Goal: Information Seeking & Learning: Learn about a topic

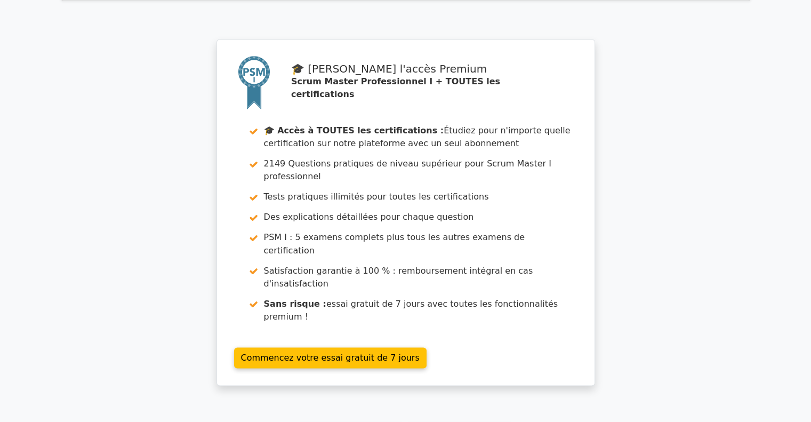
scroll to position [1810, 0]
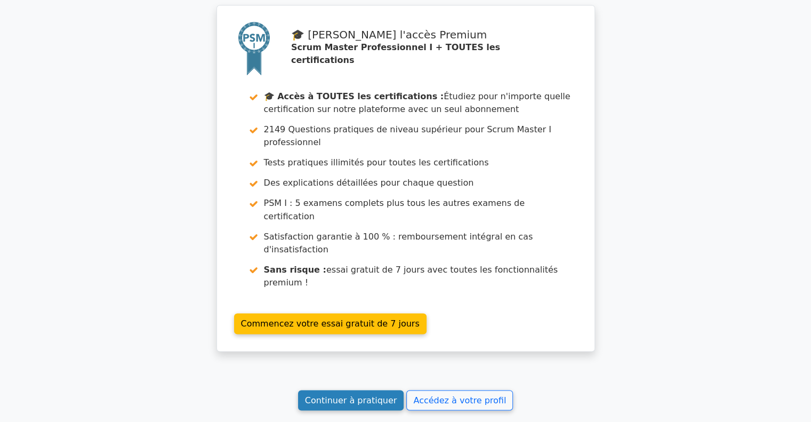
click at [356, 394] on font "Continuer à pratiquer" at bounding box center [351, 399] width 92 height 10
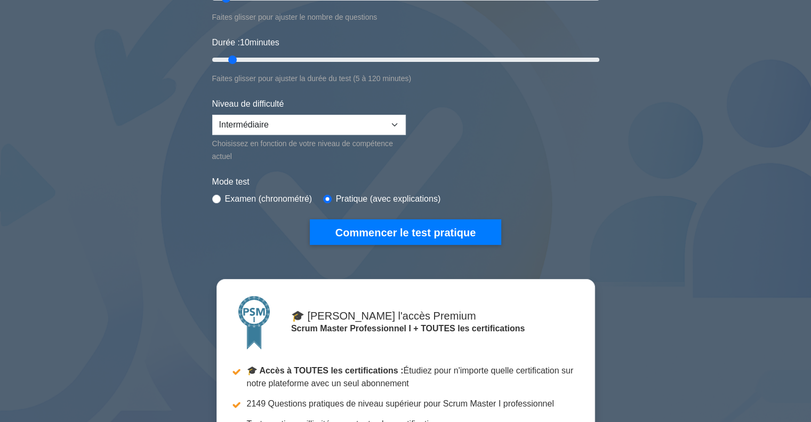
scroll to position [210, 0]
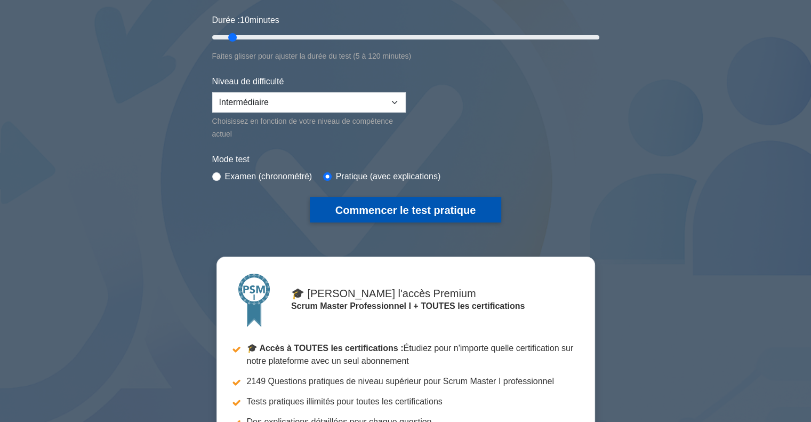
click at [395, 209] on font "Commencer le test pratique" at bounding box center [405, 210] width 140 height 12
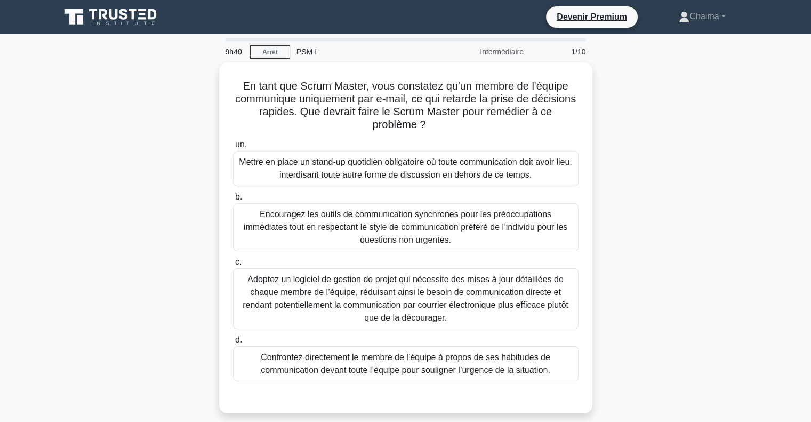
click at [267, 60] on div "9h40 Arrêt PSM I Intermédiaire 1/10" at bounding box center [405, 51] width 373 height 21
click at [266, 53] on font "Arrêt" at bounding box center [269, 52] width 15 height 7
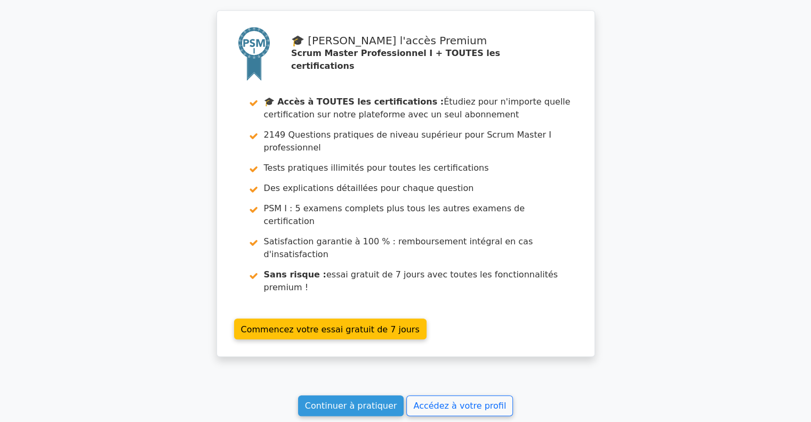
scroll to position [988, 0]
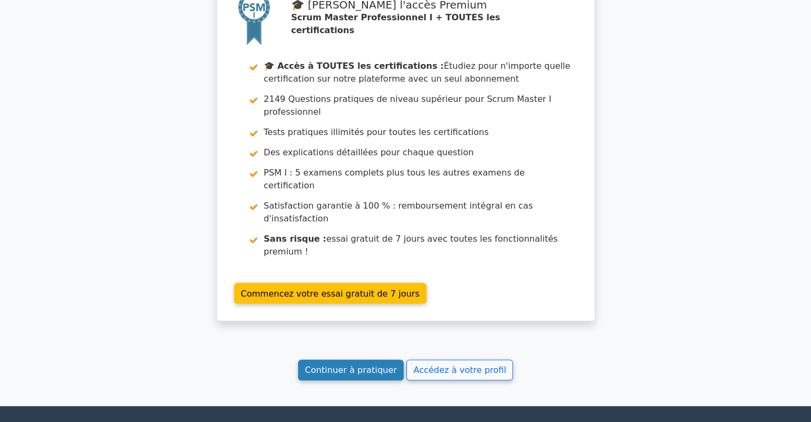
drag, startPoint x: 336, startPoint y: 286, endPoint x: 333, endPoint y: 278, distance: 8.6
click at [333, 359] on link "Continuer à pratiquer" at bounding box center [351, 369] width 106 height 21
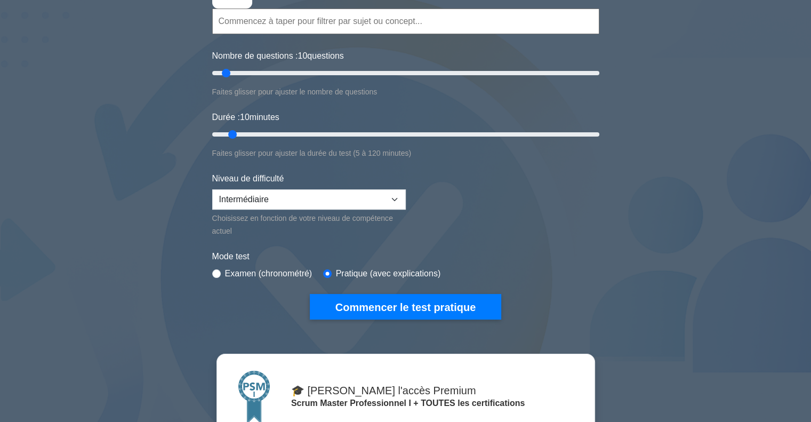
scroll to position [113, 0]
click at [228, 133] on input "Durée : 10 minutes" at bounding box center [405, 134] width 387 height 13
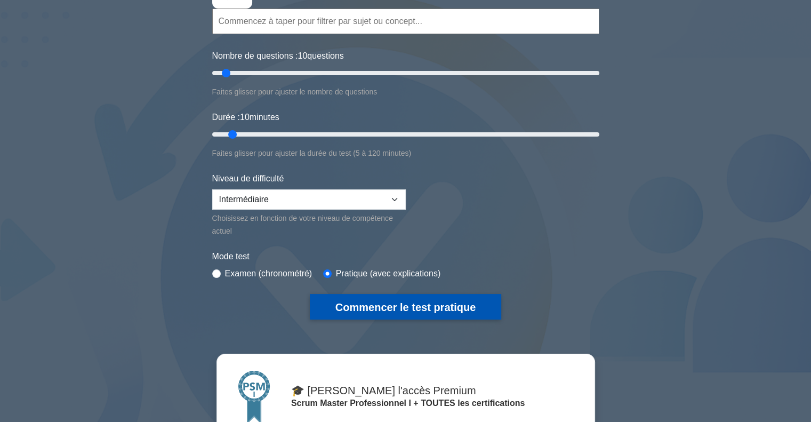
click at [394, 303] on font "Commencer le test pratique" at bounding box center [405, 307] width 140 height 12
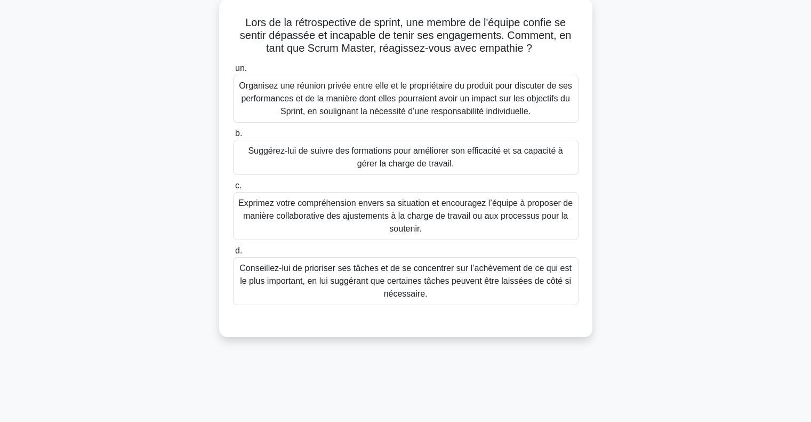
scroll to position [61, 0]
click at [313, 210] on font "Exprimez votre compréhension envers sa situation et encouragez l’équipe à propo…" at bounding box center [405, 215] width 334 height 35
click at [233, 189] on input "c. Exprimez votre compréhension envers sa situation et encouragez l’équipe à pr…" at bounding box center [233, 185] width 0 height 7
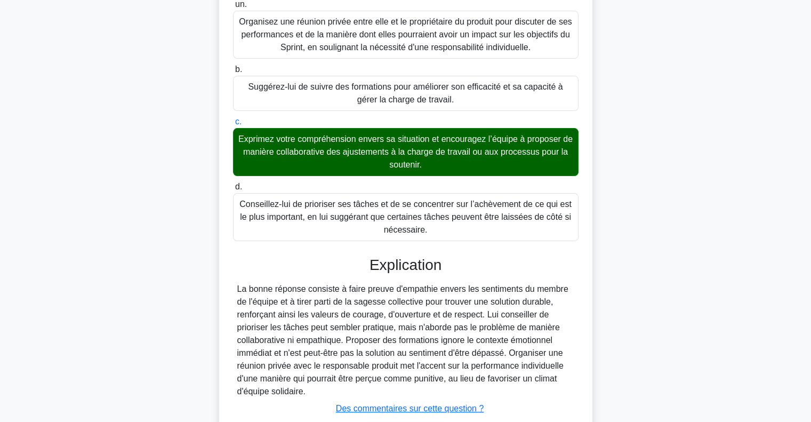
scroll to position [198, 0]
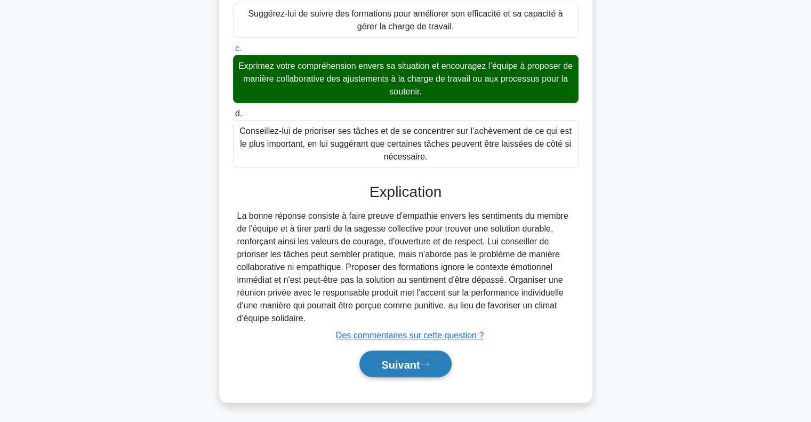
click at [370, 362] on button "Suivant" at bounding box center [405, 363] width 92 height 27
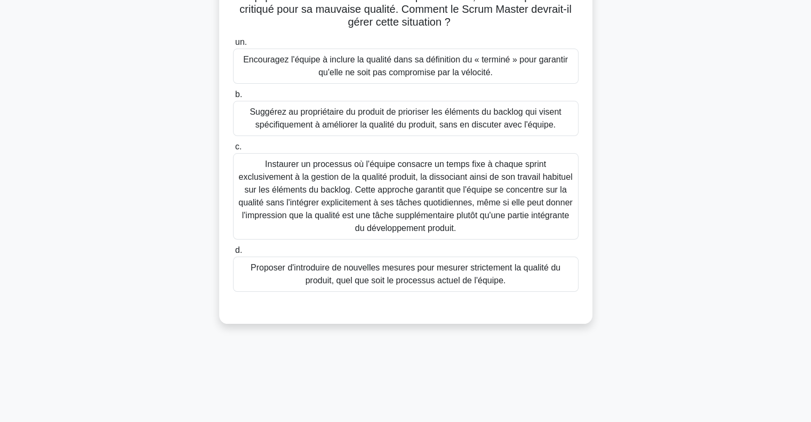
scroll to position [5, 0]
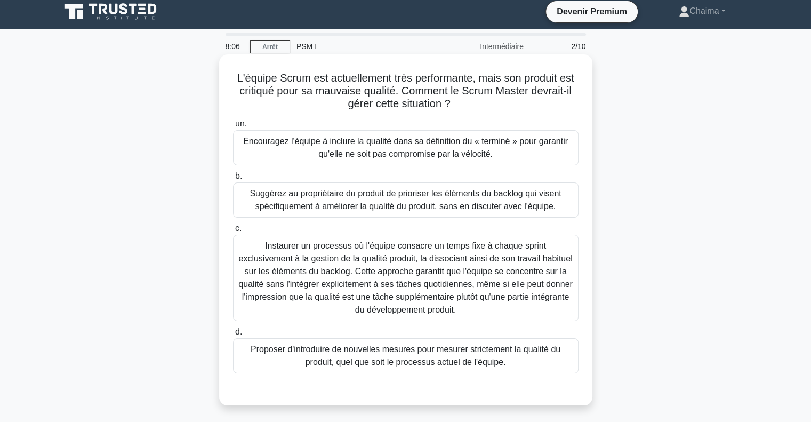
click at [311, 142] on font "Encouragez l'équipe à inclure la qualité dans sa définition du « terminé » pour…" at bounding box center [405, 147] width 325 height 22
click at [233, 127] on input "un. Encouragez l'équipe à inclure la qualité dans sa définition du « terminé » …" at bounding box center [233, 123] width 0 height 7
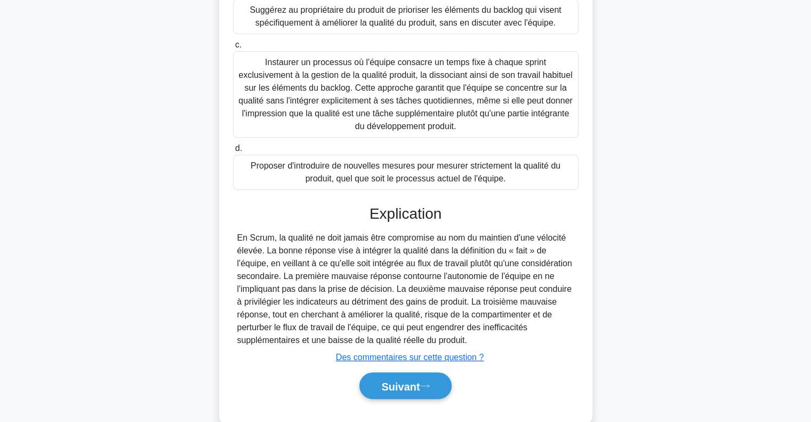
scroll to position [211, 0]
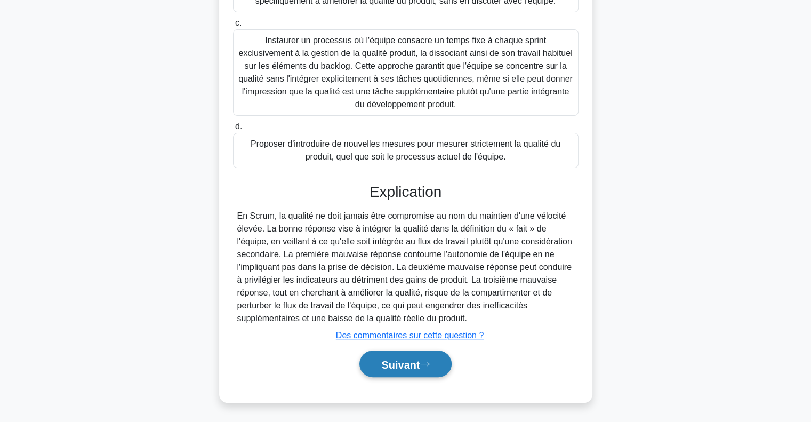
click at [416, 364] on font "Suivant" at bounding box center [400, 364] width 38 height 12
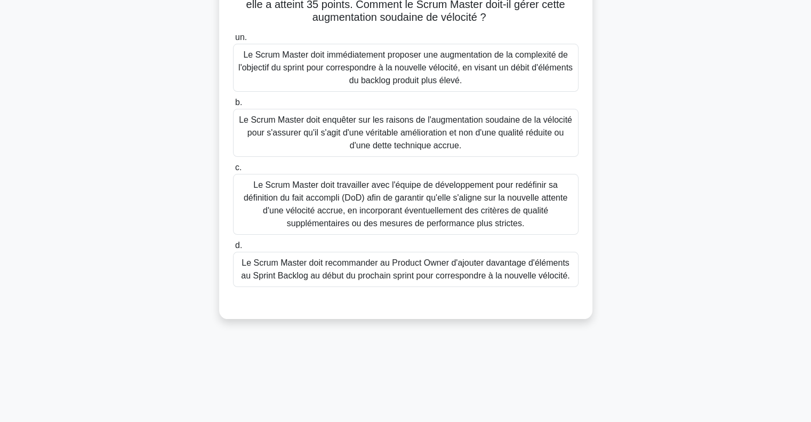
scroll to position [109, 0]
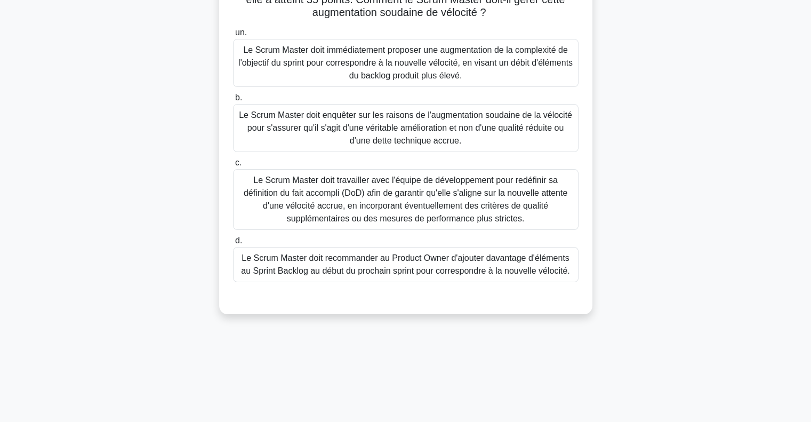
click at [358, 112] on font "Le Scrum Master doit enquêter sur les raisons de l'augmentation soudaine de la …" at bounding box center [405, 127] width 333 height 35
click at [233, 101] on input "b. Le Scrum Master doit enquêter sur les raisons de l'augmentation soudaine de …" at bounding box center [233, 97] width 0 height 7
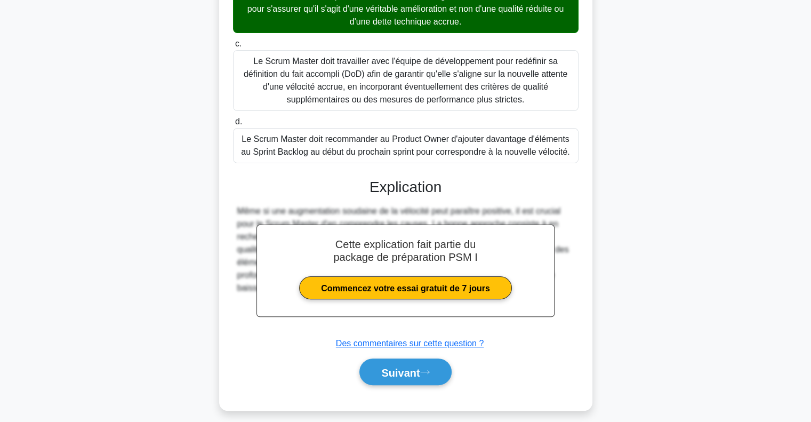
scroll to position [236, 0]
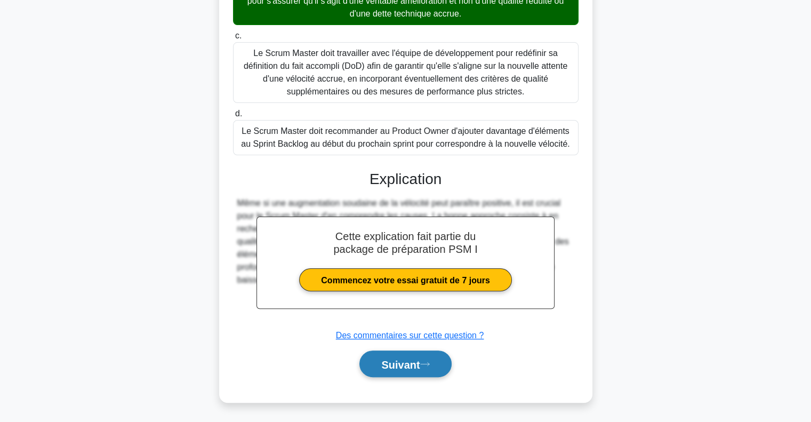
click at [410, 370] on button "Suivant" at bounding box center [405, 363] width 92 height 27
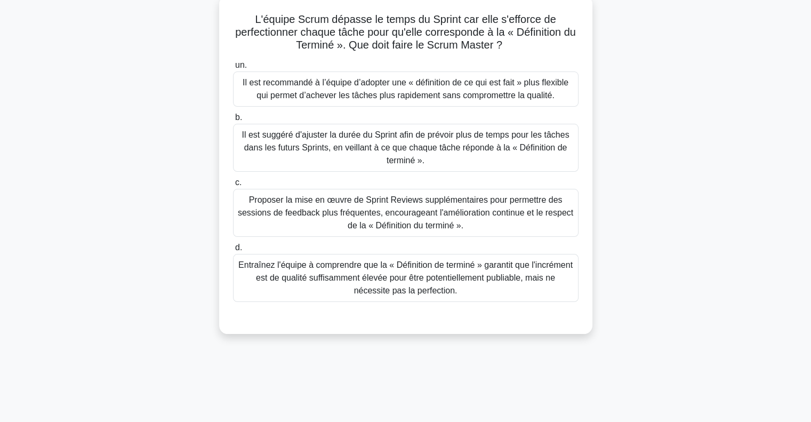
scroll to position [64, 0]
click at [320, 218] on font "Proposer la mise en œuvre de Sprint Reviews supplémentaires pour permettre des …" at bounding box center [406, 212] width 336 height 38
click at [233, 186] on input "c. Proposer la mise en œuvre de Sprint Reviews supplémentaires pour permettre d…" at bounding box center [233, 182] width 0 height 7
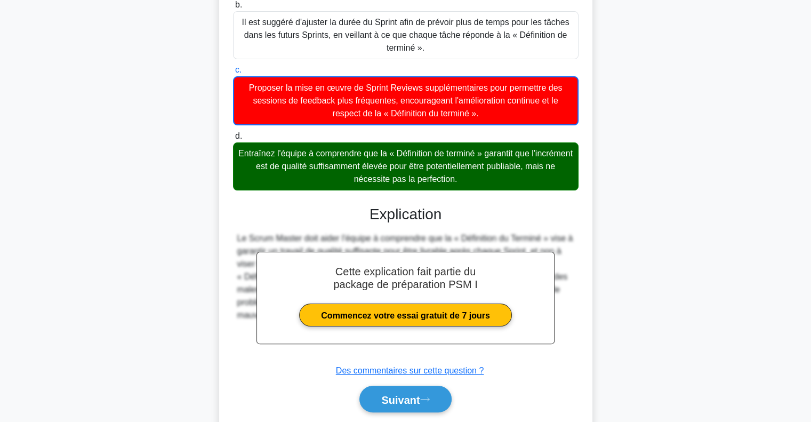
scroll to position [211, 0]
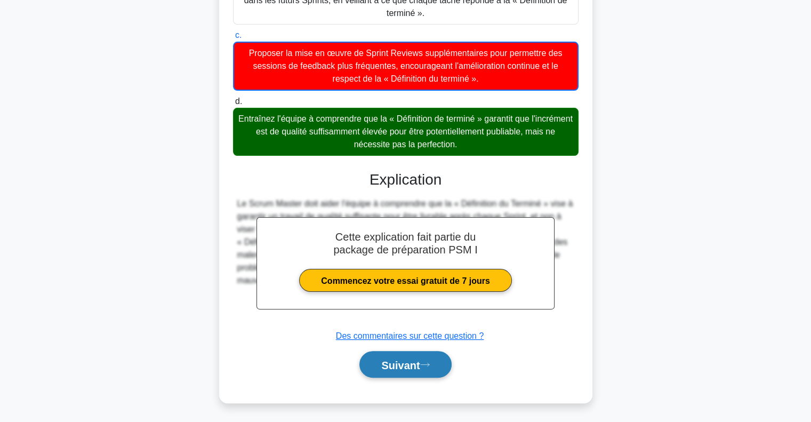
click at [390, 359] on font "Suivant" at bounding box center [400, 365] width 38 height 12
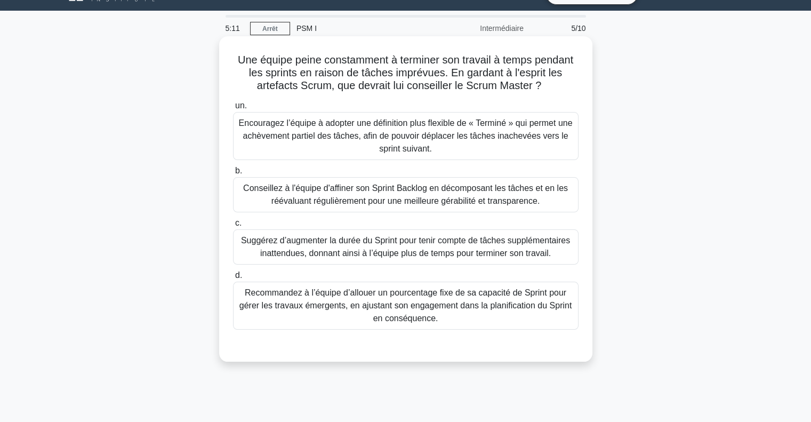
scroll to position [25, 0]
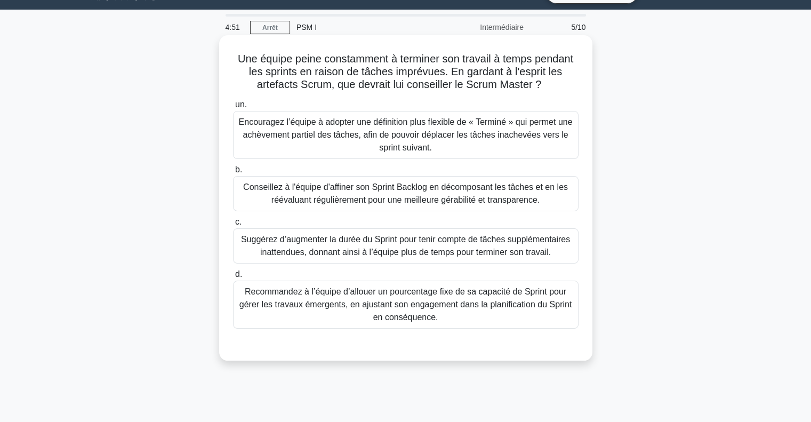
click at [325, 190] on font "Conseillez à l'équipe d'affiner son Sprint Backlog en décomposant les tâches et…" at bounding box center [405, 193] width 325 height 22
click at [233, 173] on input "b. Conseillez à l'équipe d'affiner son Sprint Backlog en décomposant les tâches…" at bounding box center [233, 169] width 0 height 7
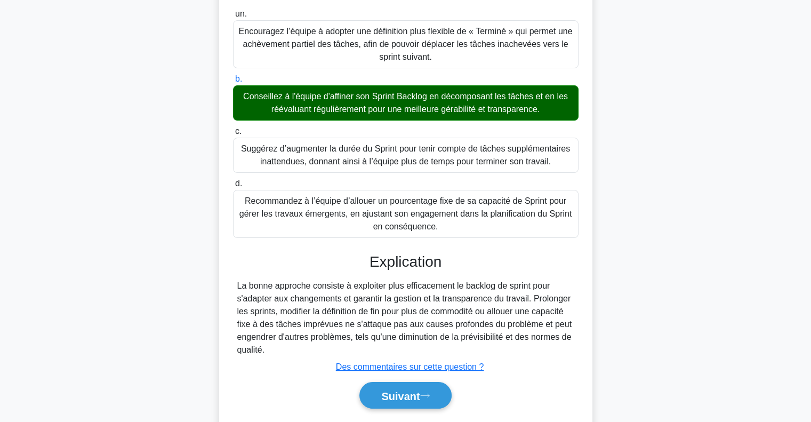
scroll to position [116, 0]
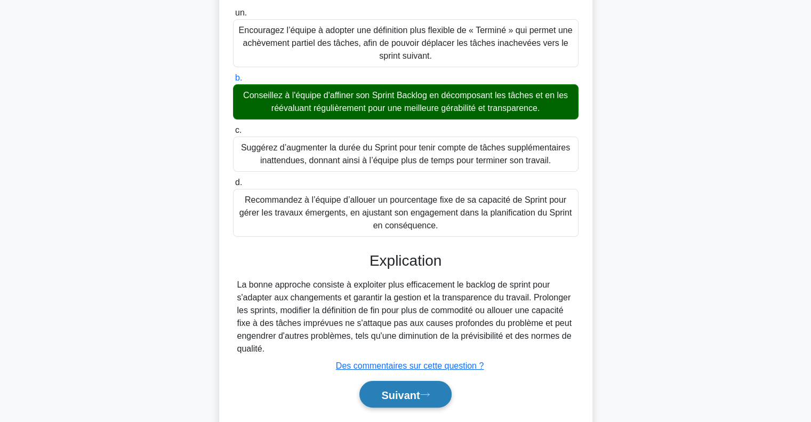
click at [401, 400] on button "Suivant" at bounding box center [405, 394] width 92 height 27
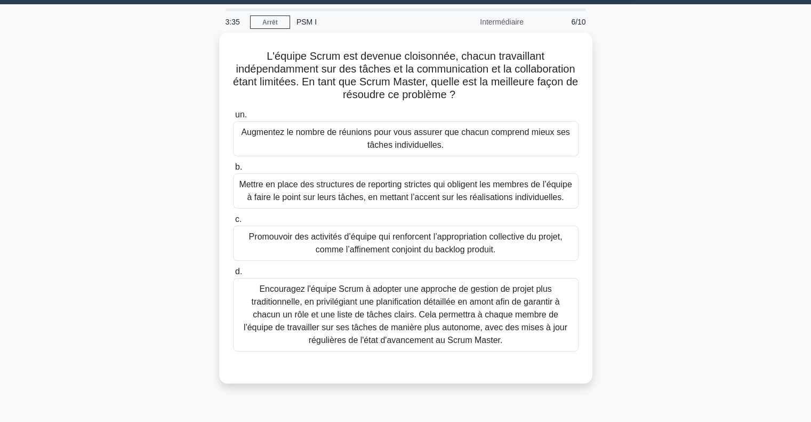
scroll to position [29, 0]
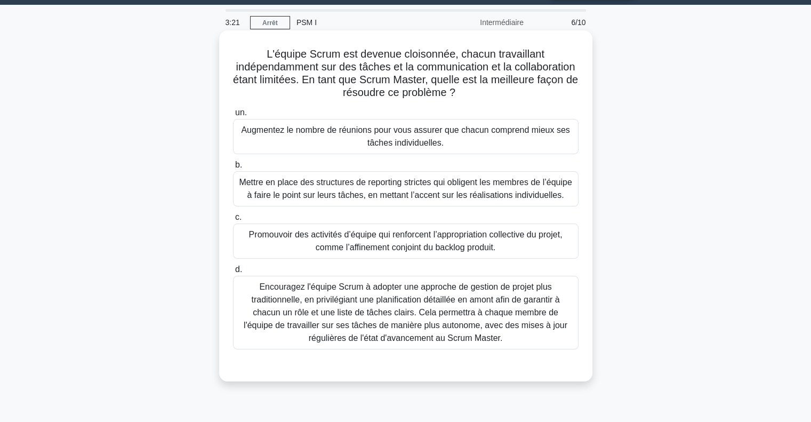
click at [397, 242] on font "Promouvoir des activités d’équipe qui renforcent l’appropriation collective du …" at bounding box center [405, 241] width 313 height 22
click at [233, 221] on input "c. Promouvoir des activités d’équipe qui renforcent l’appropriation collective …" at bounding box center [233, 217] width 0 height 7
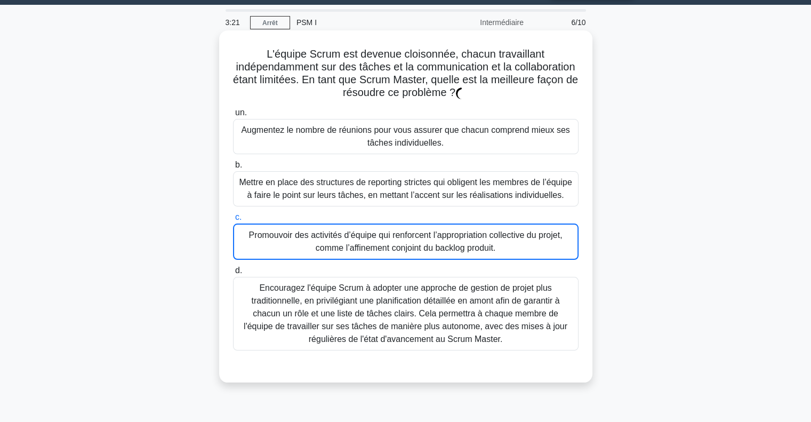
click at [397, 242] on font "Promouvoir des activités d’équipe qui renforcent l’appropriation collective du …" at bounding box center [405, 241] width 313 height 22
click at [233, 221] on input "c. Promouvoir des activités d’équipe qui renforcent l’appropriation collective …" at bounding box center [233, 217] width 0 height 7
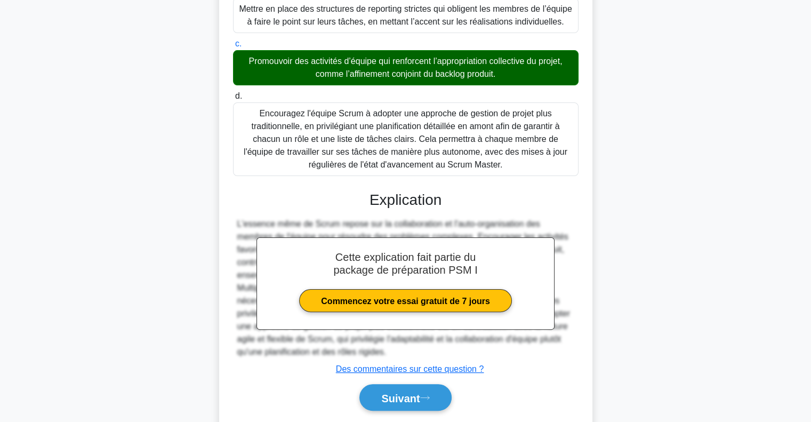
scroll to position [203, 0]
click at [398, 402] on font "Suivant" at bounding box center [400, 398] width 38 height 12
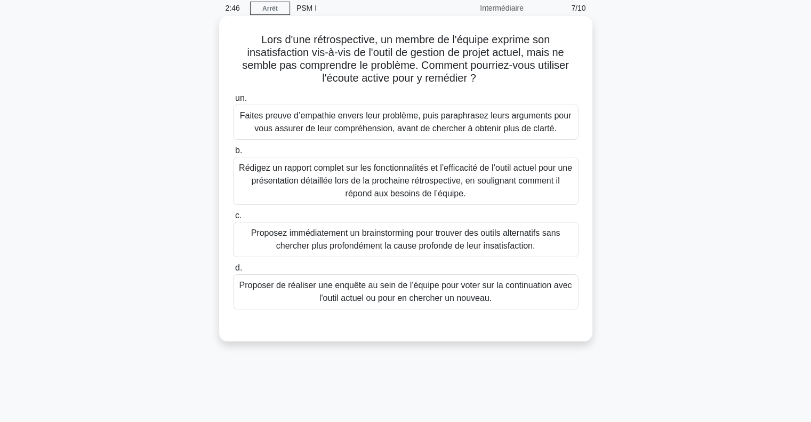
scroll to position [45, 0]
click at [329, 118] on font "Faites preuve d’empathie envers leur problème, puis paraphrasez leurs arguments…" at bounding box center [406, 121] width 332 height 22
click at [233, 101] on input "un. Faites preuve d’empathie envers leur problème, puis paraphrasez leurs argum…" at bounding box center [233, 97] width 0 height 7
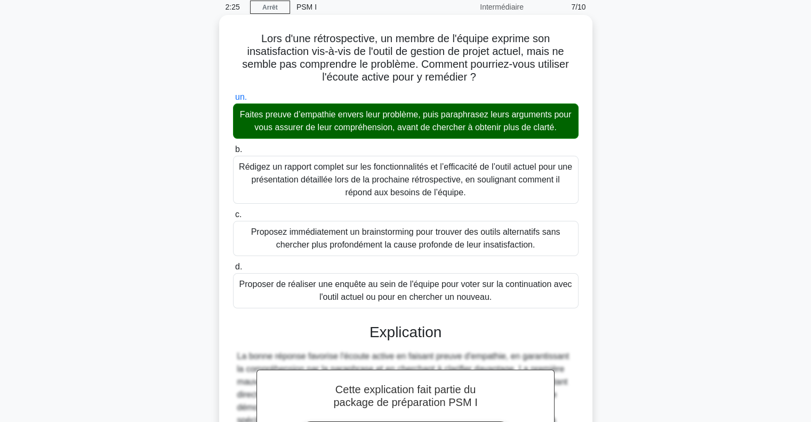
scroll to position [198, 0]
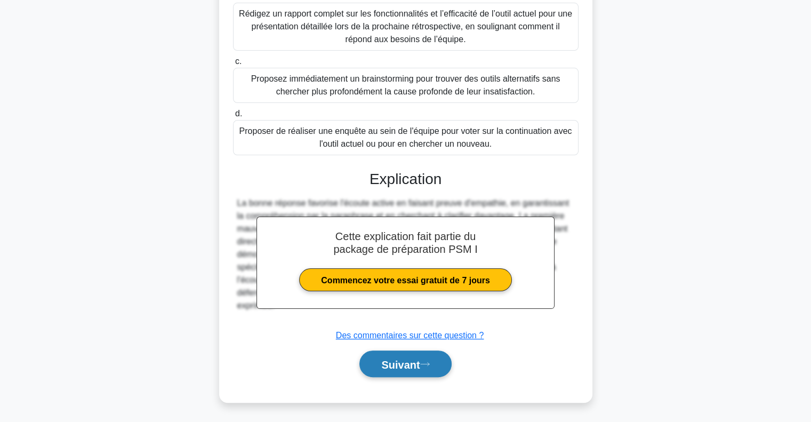
click at [416, 375] on button "Suivant" at bounding box center [405, 363] width 92 height 27
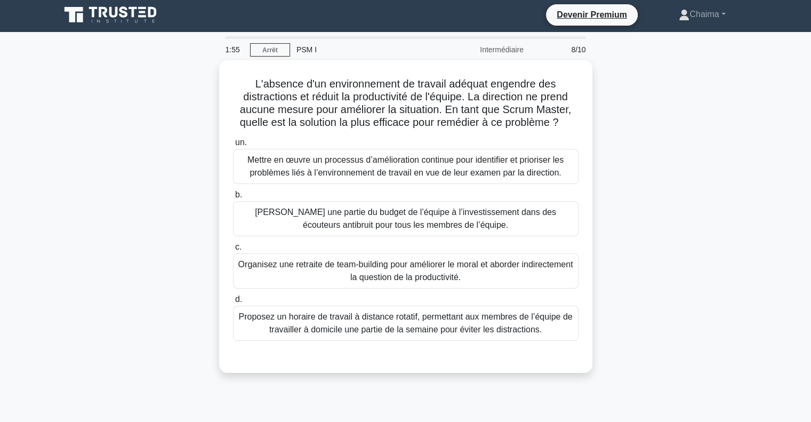
scroll to position [0, 0]
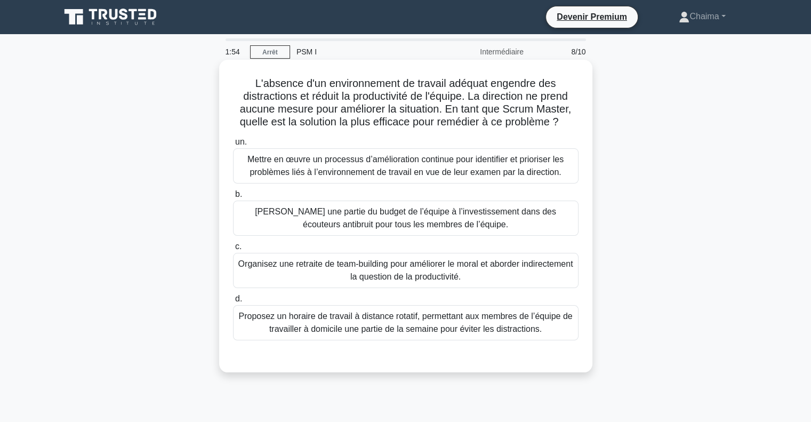
click at [382, 162] on font "Mettre en œuvre un processus d’amélioration continue pour identifier et prioris…" at bounding box center [405, 166] width 316 height 22
click at [233, 146] on input "un. Mettre en œuvre un processus d’amélioration continue pour identifier et pri…" at bounding box center [233, 142] width 0 height 7
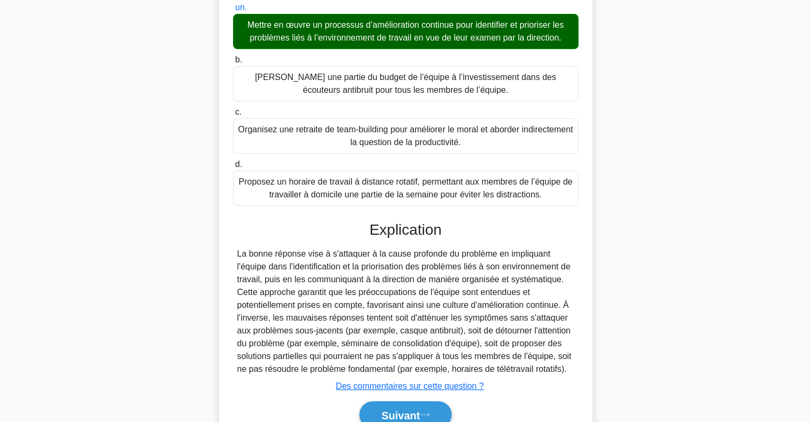
scroll to position [185, 0]
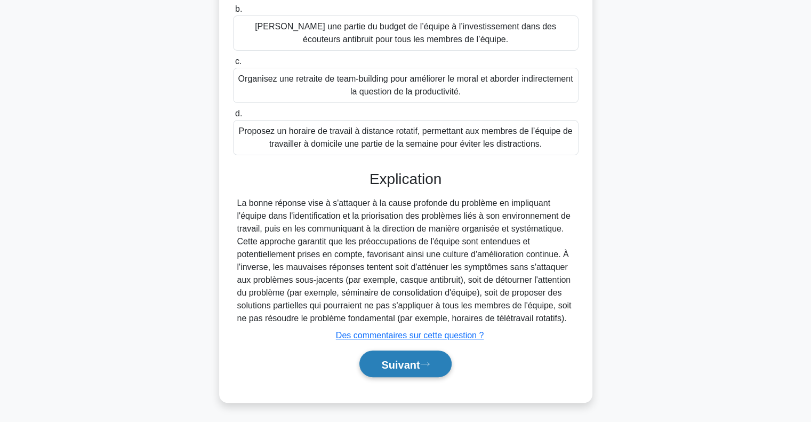
click at [390, 365] on font "Suivant" at bounding box center [400, 364] width 38 height 12
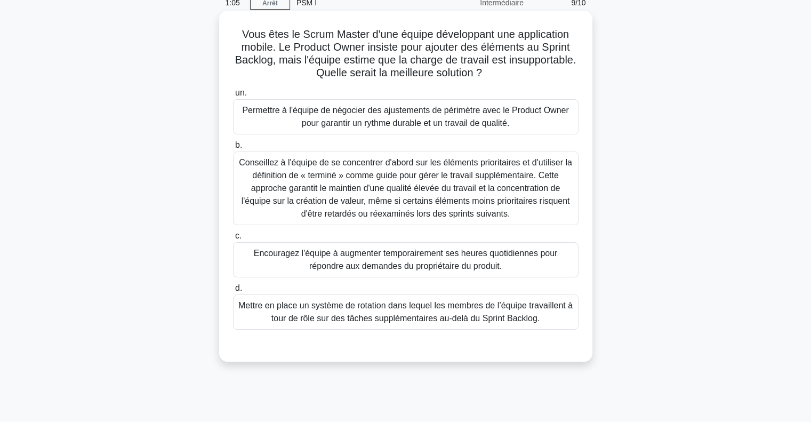
scroll to position [46, 0]
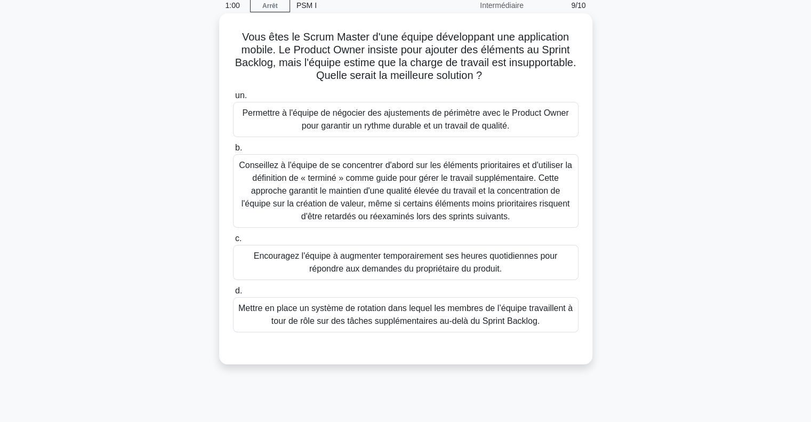
click at [392, 129] on font "Permettre à l'équipe de négocier des ajustements de périmètre avec le Product O…" at bounding box center [405, 119] width 326 height 22
click at [233, 99] on input "un. Permettre à l'équipe de négocier des ajustements de périmètre avec le Produ…" at bounding box center [233, 95] width 0 height 7
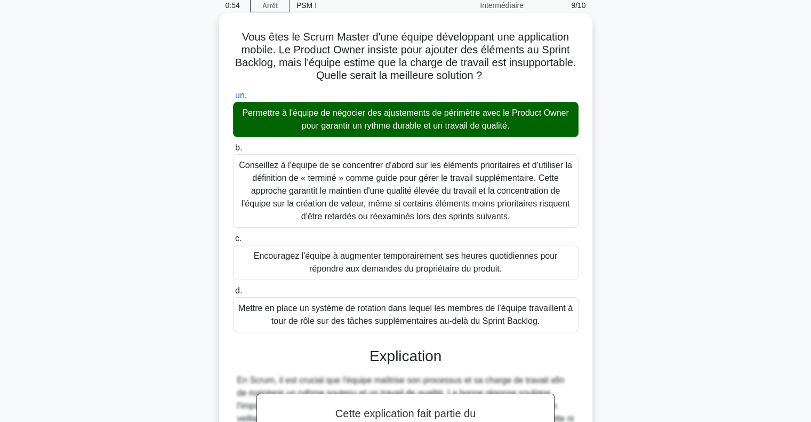
scroll to position [223, 0]
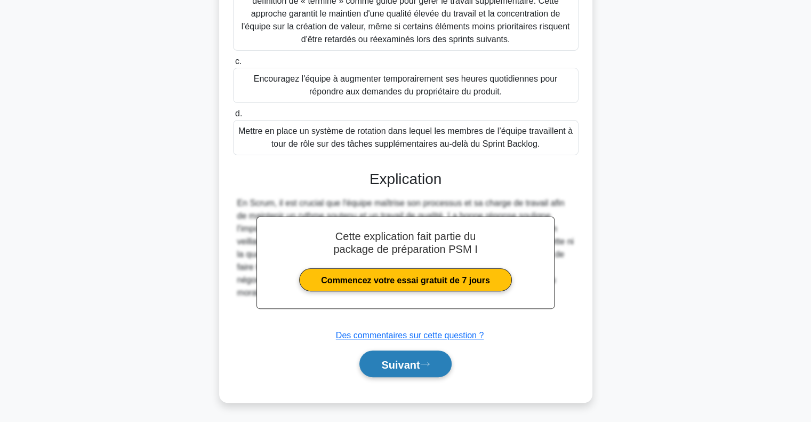
click at [400, 360] on font "Suivant" at bounding box center [400, 364] width 38 height 12
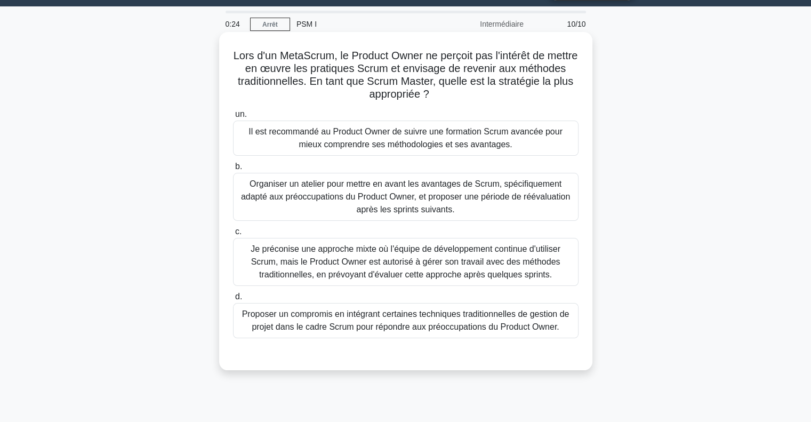
scroll to position [27, 0]
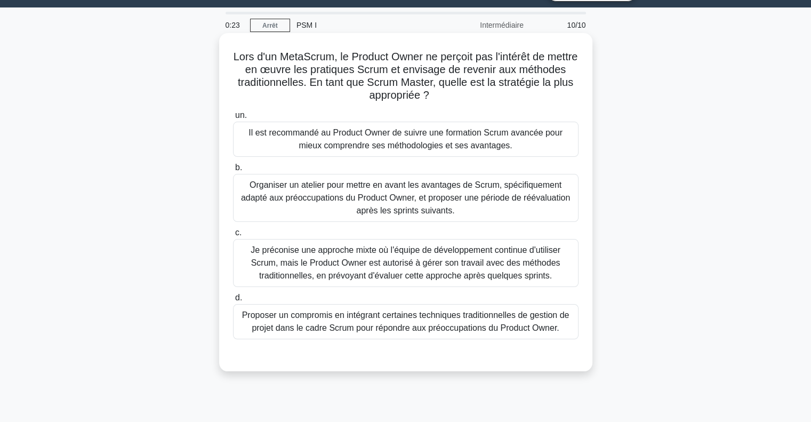
click at [340, 185] on font "Organiser un atelier pour mettre en avant les avantages de Scrum, spécifiquemen…" at bounding box center [405, 197] width 329 height 35
click at [233, 171] on input "b. Organiser un atelier pour mettre en avant les avantages de Scrum, spécifique…" at bounding box center [233, 167] width 0 height 7
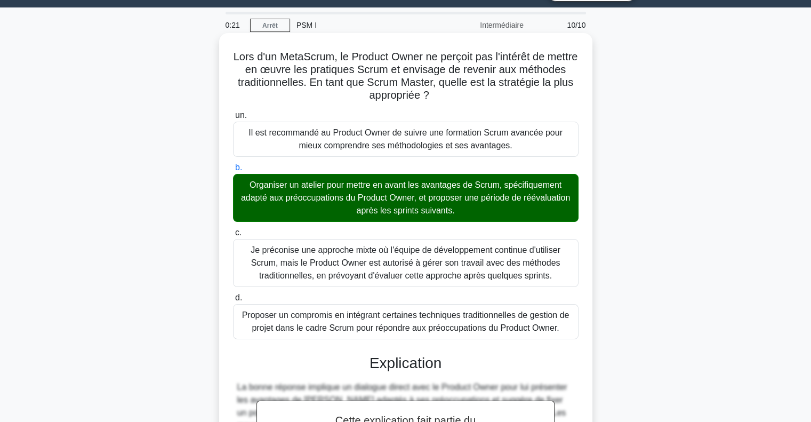
scroll to position [211, 0]
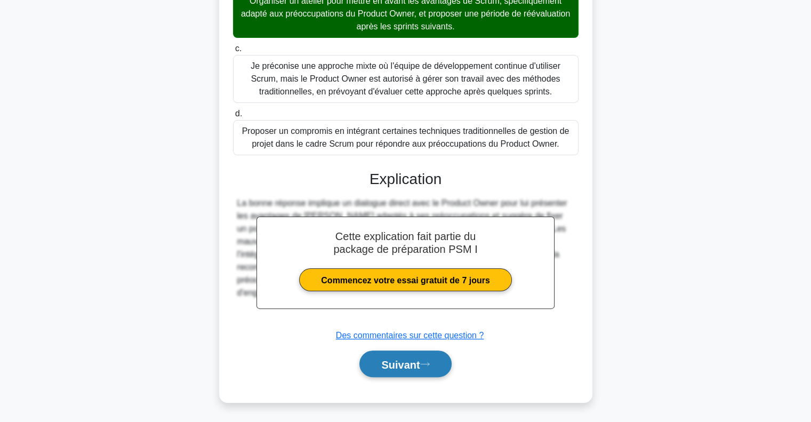
click at [398, 364] on font "Suivant" at bounding box center [400, 364] width 38 height 12
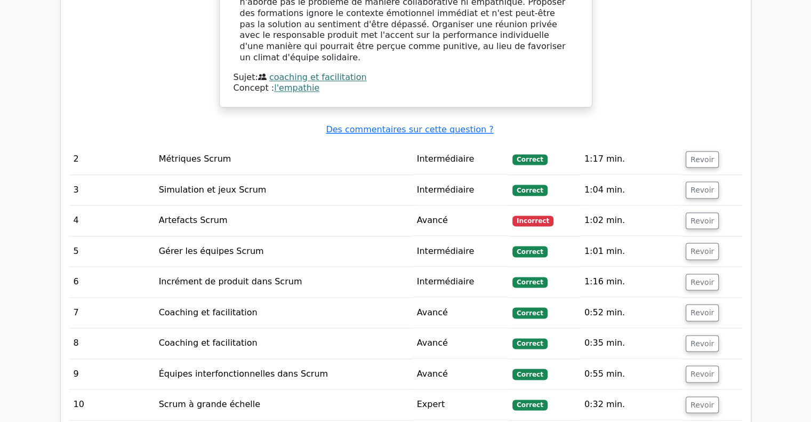
scroll to position [1436, 0]
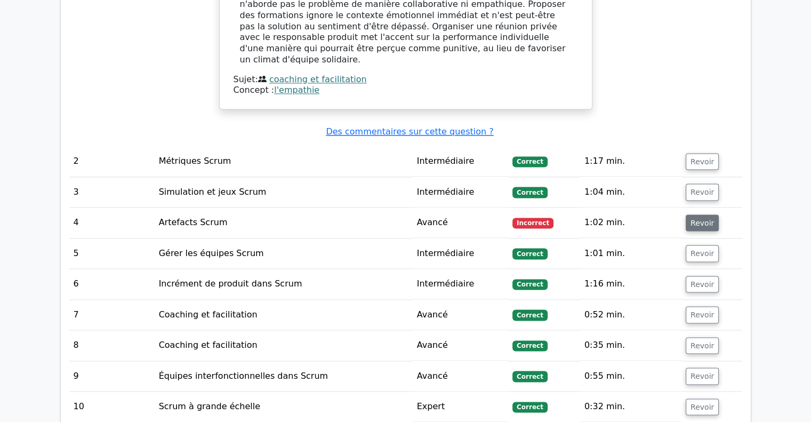
click at [703, 218] on font "Revoir" at bounding box center [701, 222] width 23 height 9
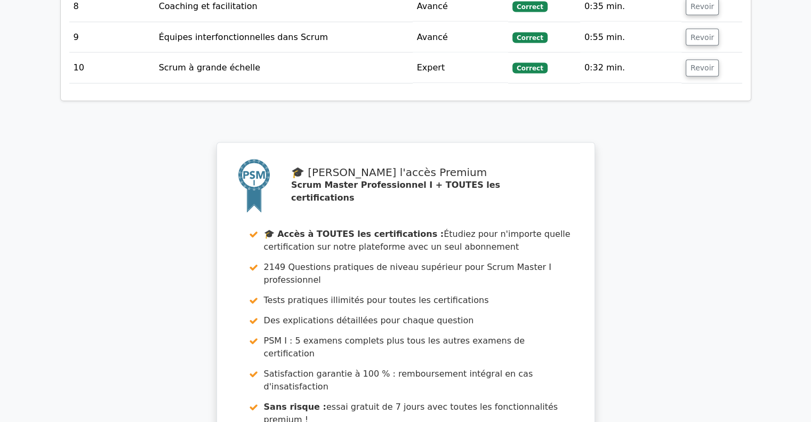
scroll to position [2442, 0]
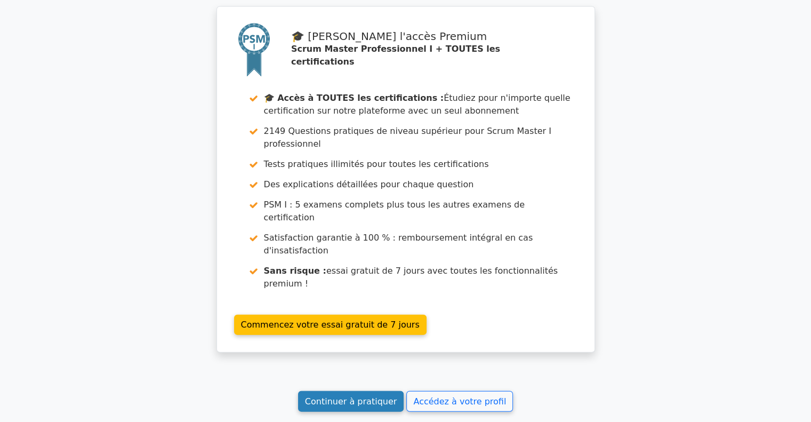
click at [356, 396] on font "Continuer à pratiquer" at bounding box center [351, 401] width 92 height 10
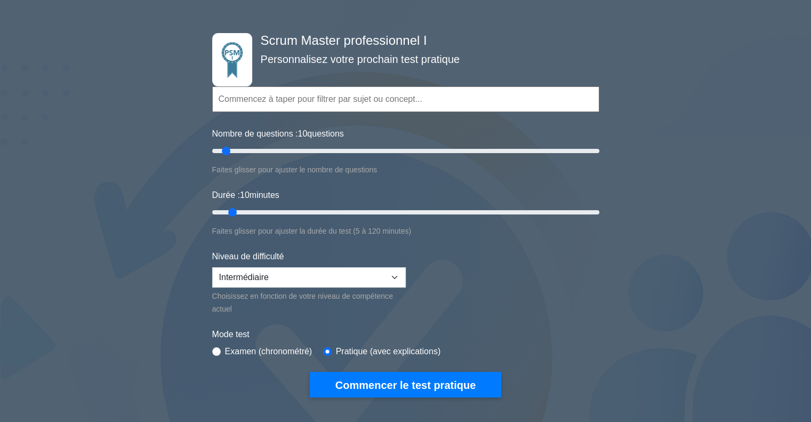
scroll to position [41, 0]
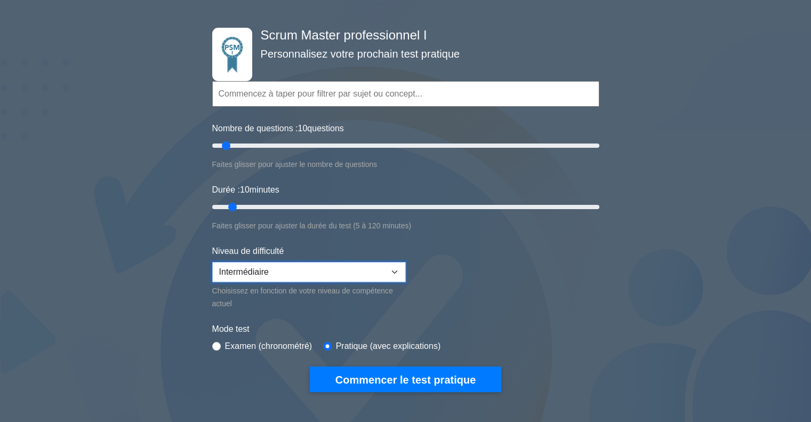
click at [303, 266] on select "Débutant Intermédiaire Expert" at bounding box center [308, 272] width 193 height 20
select select "expert"
click at [212, 262] on select "Débutant Intermédiaire Expert" at bounding box center [308, 272] width 193 height 20
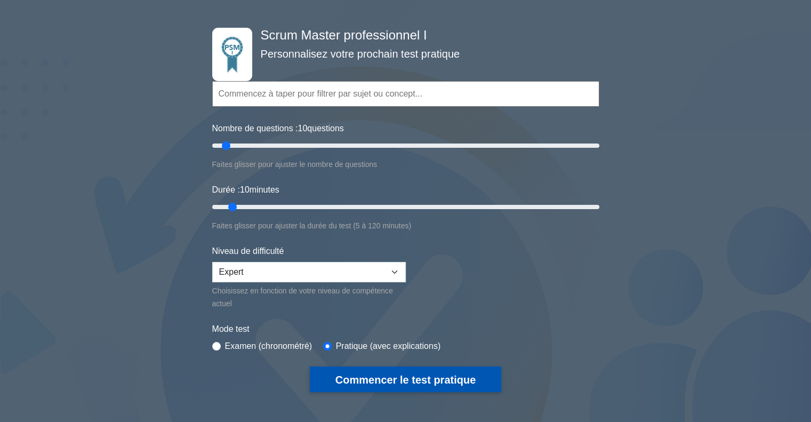
click at [421, 384] on button "Commencer le test pratique" at bounding box center [405, 379] width 191 height 26
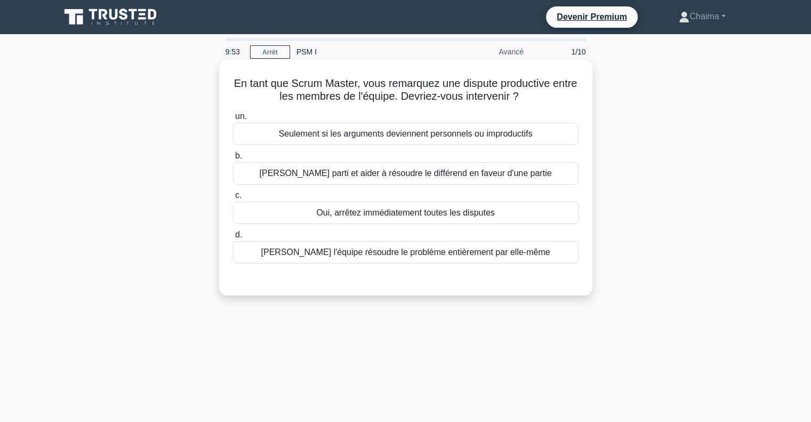
click at [550, 159] on label "b. Prendre parti et aider à résoudre le différend en faveur d'une partie" at bounding box center [405, 166] width 345 height 35
click at [233, 159] on input "b. Prendre parti et aider à résoudre le différend en faveur d'une partie" at bounding box center [233, 155] width 0 height 7
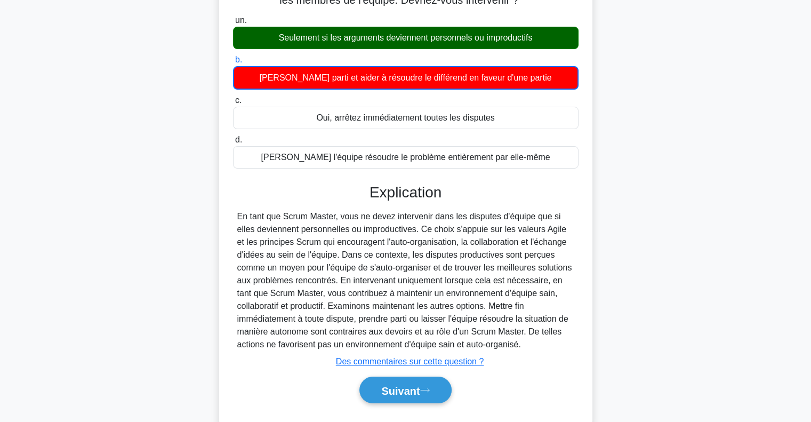
scroll to position [97, 0]
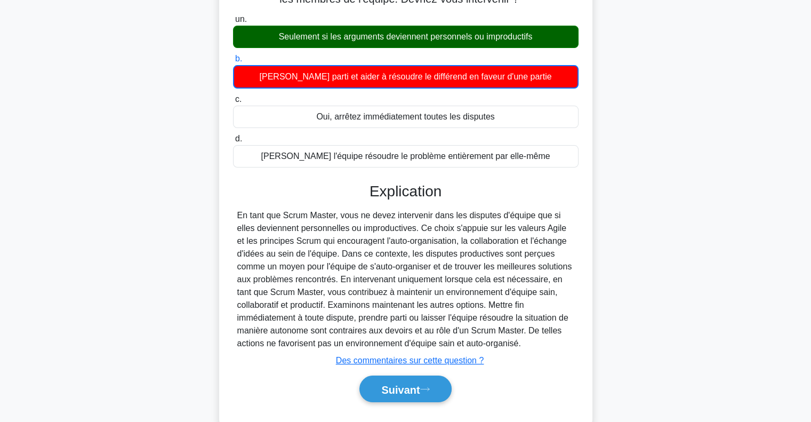
click at [537, 205] on div "Explication Soumettre des commentaires Des commentaires sur cette question ? Su…" at bounding box center [405, 294] width 345 height 224
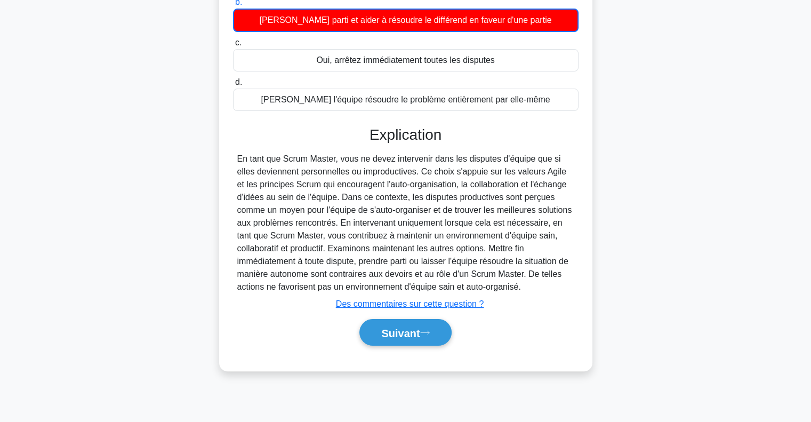
scroll to position [154, 0]
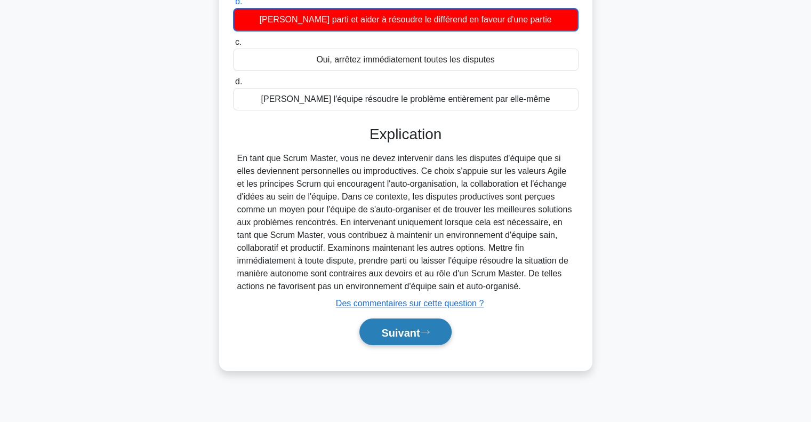
click at [419, 330] on font "Suivant" at bounding box center [400, 332] width 38 height 12
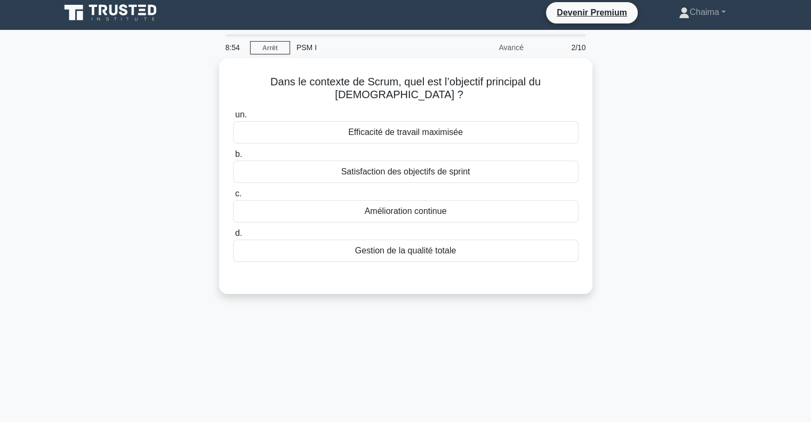
scroll to position [0, 0]
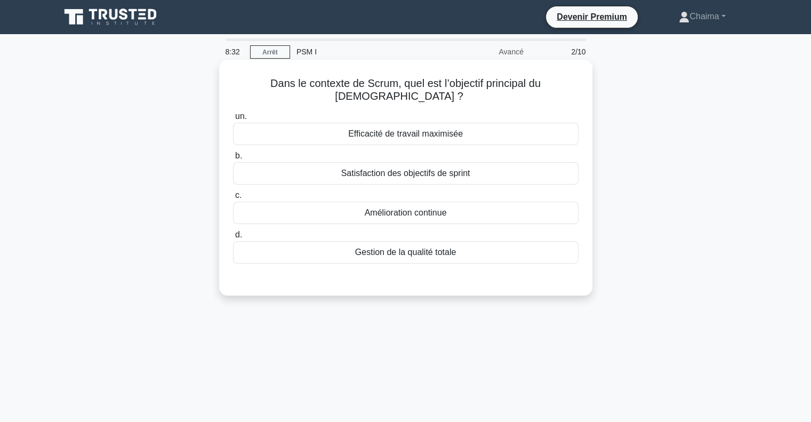
click at [400, 207] on div "Amélioration continue" at bounding box center [405, 212] width 345 height 22
click at [233, 199] on input "c. Amélioration continue" at bounding box center [233, 195] width 0 height 7
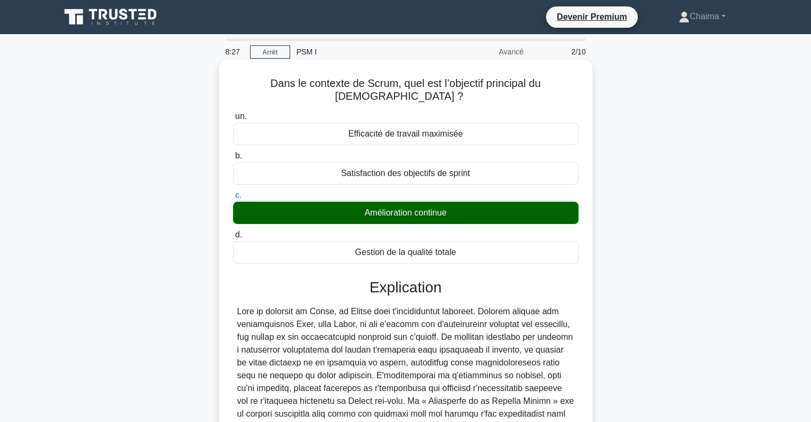
scroll to position [159, 0]
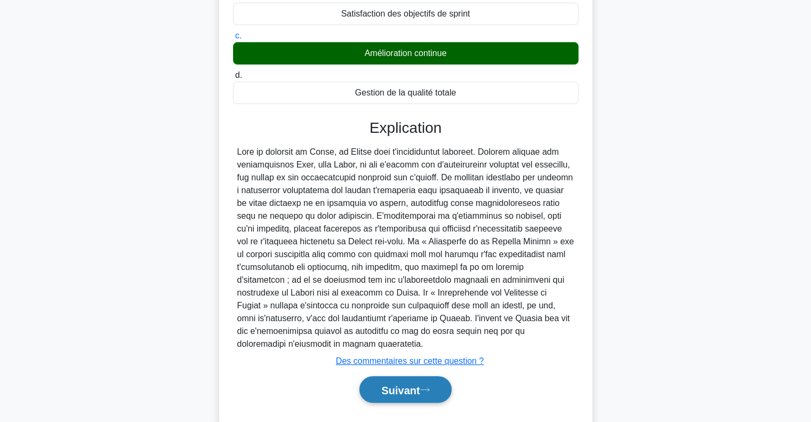
click at [419, 384] on font "Suivant" at bounding box center [400, 390] width 38 height 12
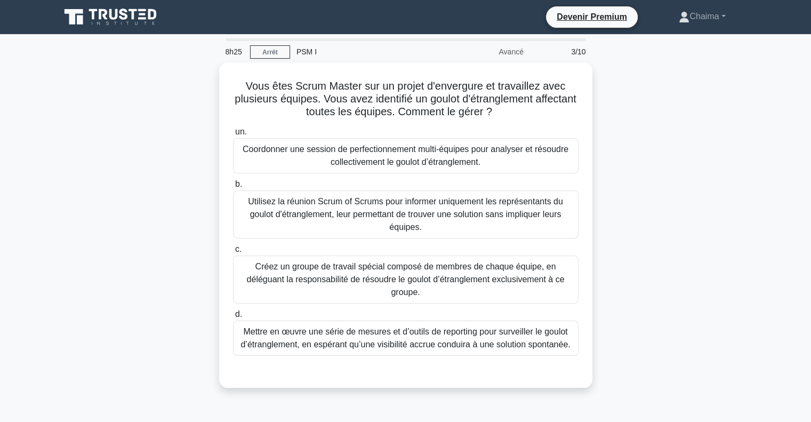
scroll to position [0, 0]
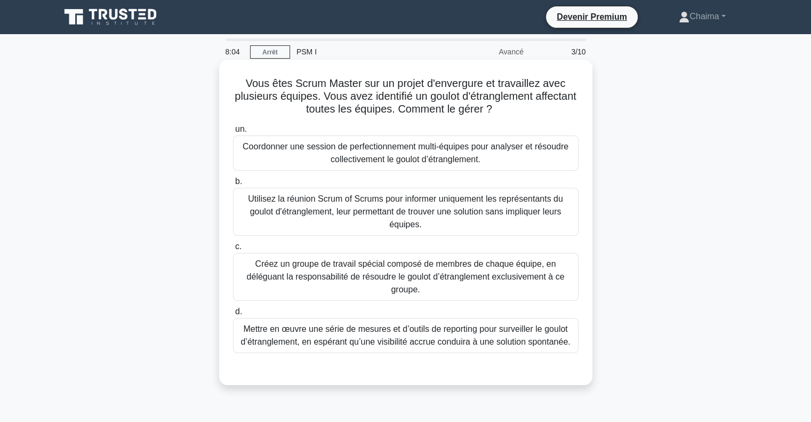
click at [417, 214] on font "Utilisez la réunion Scrum of Scrums pour informer uniquement les représentants …" at bounding box center [405, 211] width 315 height 35
click at [233, 185] on input "b. Utilisez la réunion Scrum of Scrums pour informer uniquement les représentan…" at bounding box center [233, 181] width 0 height 7
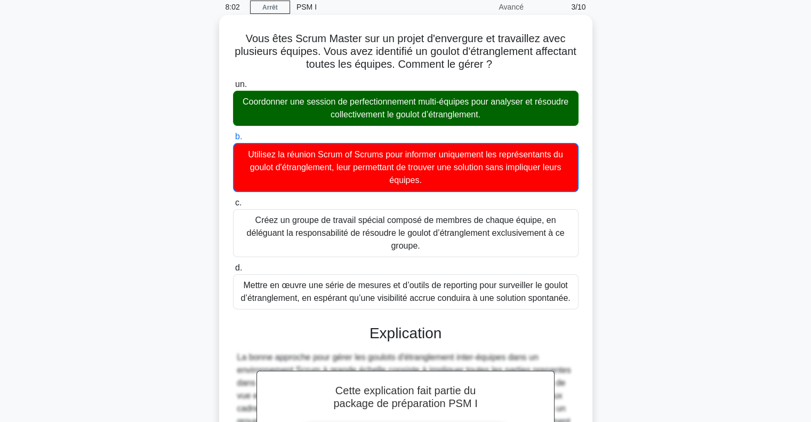
scroll to position [198, 0]
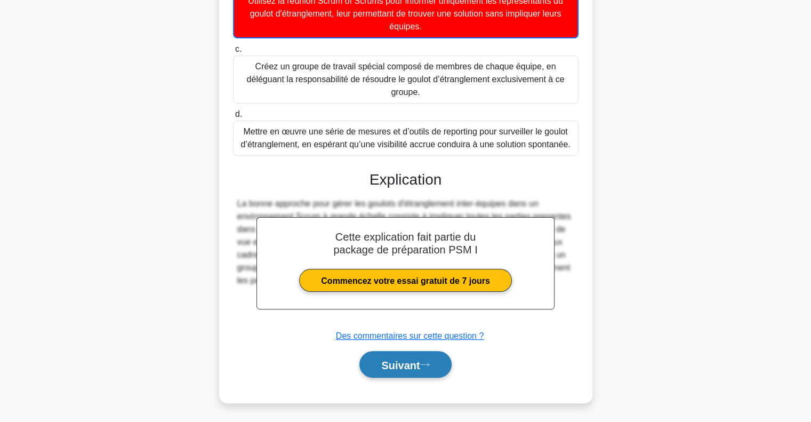
click at [412, 362] on font "Suivant" at bounding box center [400, 365] width 38 height 12
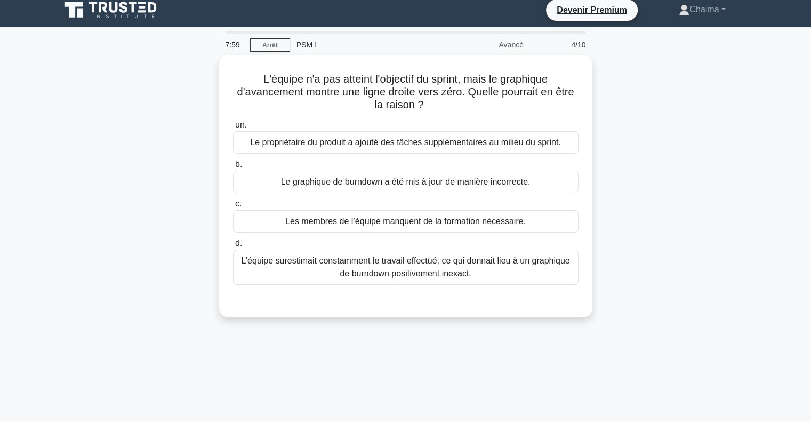
scroll to position [0, 0]
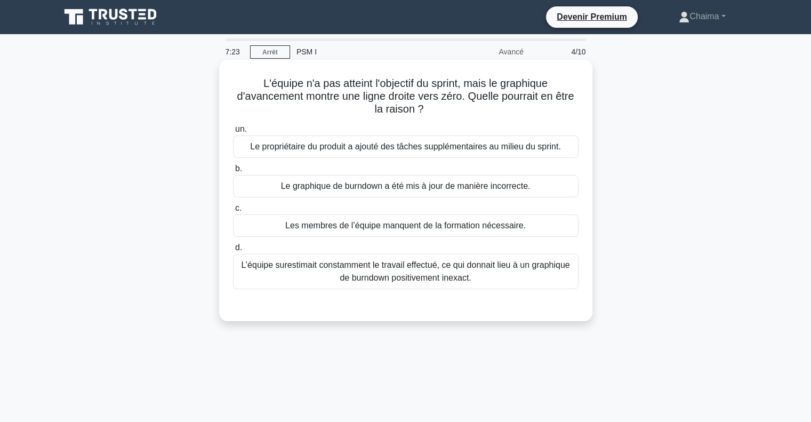
click at [430, 260] on font "L’équipe surestimait constamment le travail effectué, ce qui donnait lieu à un …" at bounding box center [405, 271] width 328 height 22
click at [233, 251] on input "d. L’équipe surestimait constamment le travail effectué, ce qui donnait lieu à …" at bounding box center [233, 247] width 0 height 7
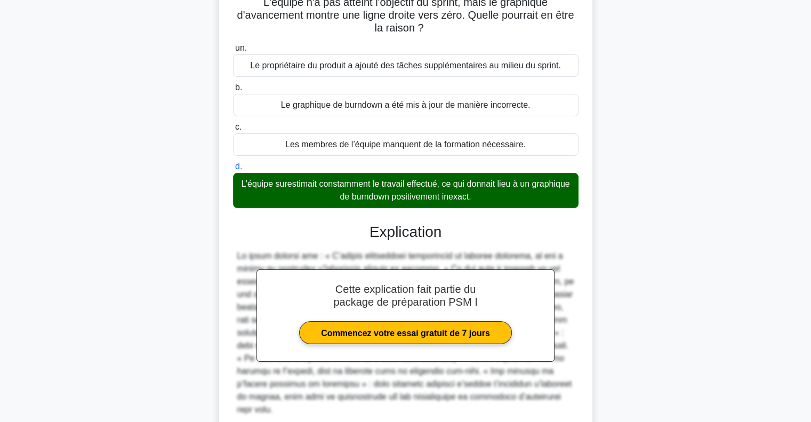
scroll to position [172, 0]
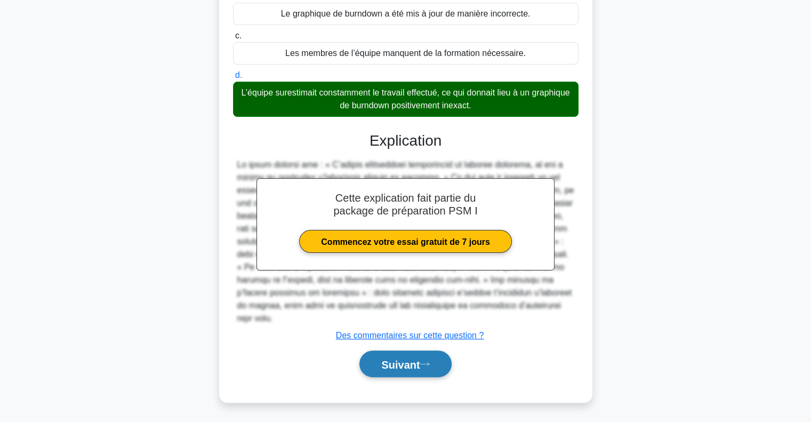
click at [406, 365] on font "Suivant" at bounding box center [400, 364] width 38 height 12
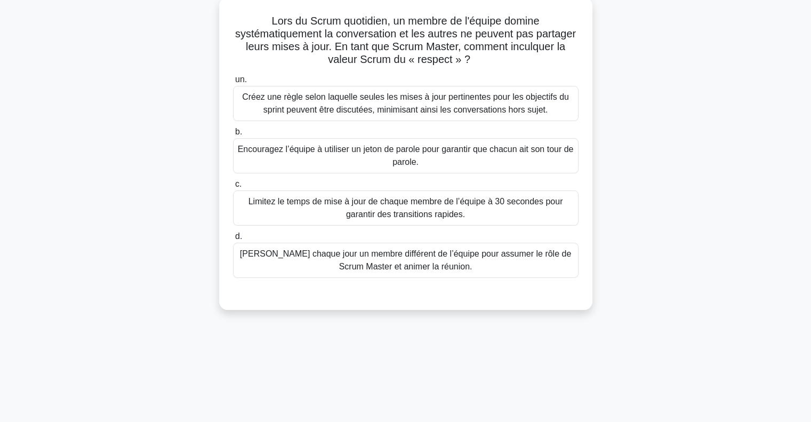
scroll to position [64, 0]
click at [490, 151] on font "Encouragez l’équipe à utiliser un jeton de parole pour garantir que chacun ait …" at bounding box center [406, 154] width 336 height 22
click at [233, 134] on input "b. Encouragez l’équipe à utiliser un jeton de parole pour garantir que chacun a…" at bounding box center [233, 130] width 0 height 7
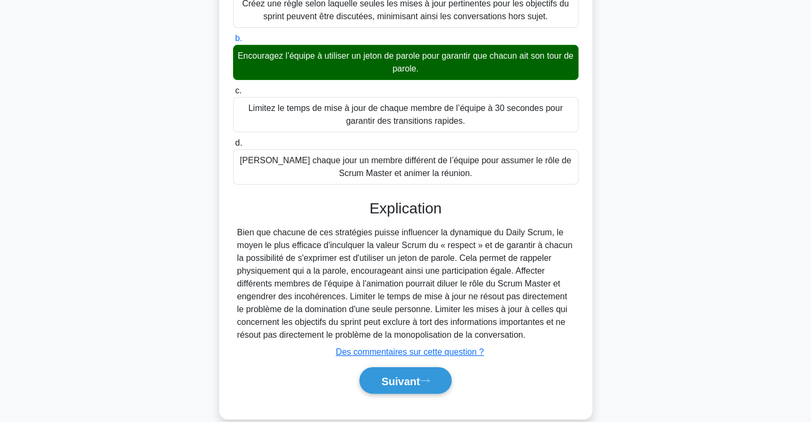
scroll to position [172, 0]
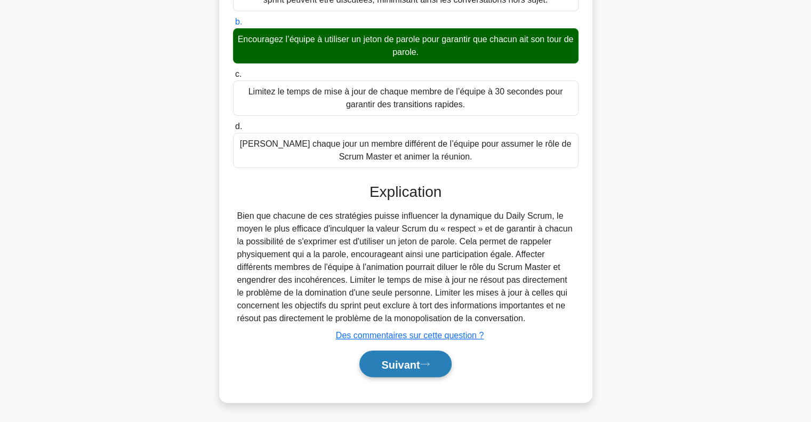
click at [427, 368] on button "Suivant" at bounding box center [405, 363] width 92 height 27
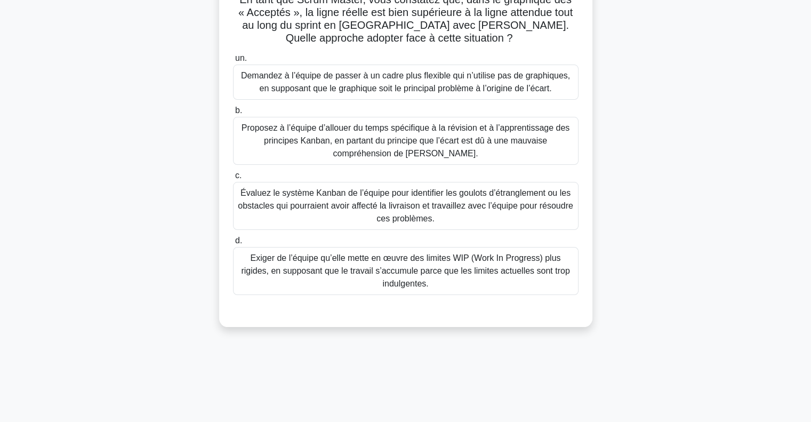
scroll to position [0, 0]
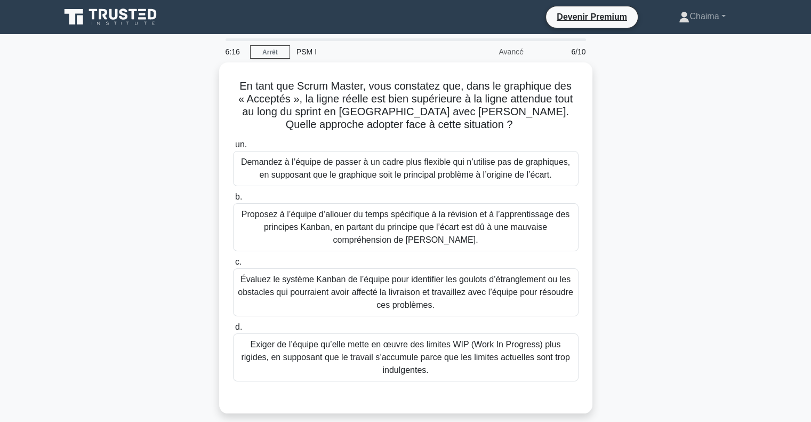
click at [659, 162] on div "En tant que Scrum Master, vous constatez que, dans le graphique des « Acceptés …" at bounding box center [406, 244] width 704 height 364
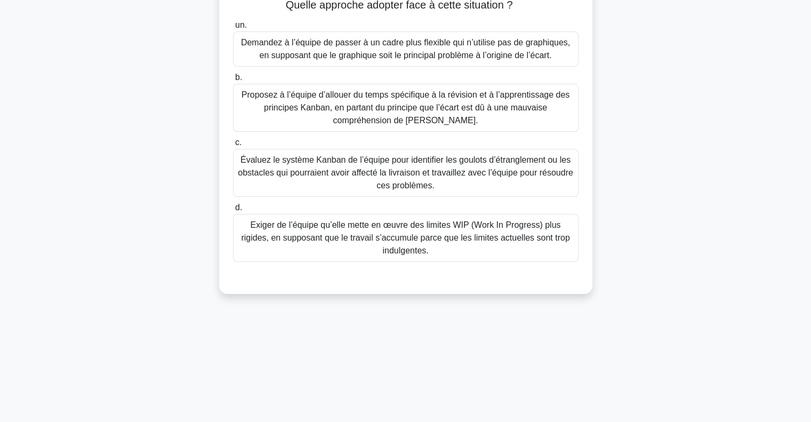
scroll to position [120, 0]
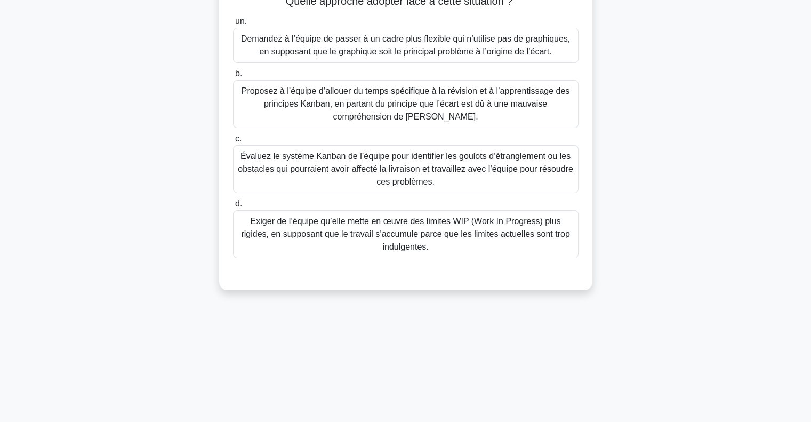
click at [433, 155] on font "Évaluez le système Kanban de l’équipe pour identifier les goulots d’étranglemen…" at bounding box center [405, 168] width 335 height 35
click at [233, 142] on input "c. Évaluez le système Kanban de l’équipe pour identifier les goulots d’étrangle…" at bounding box center [233, 138] width 0 height 7
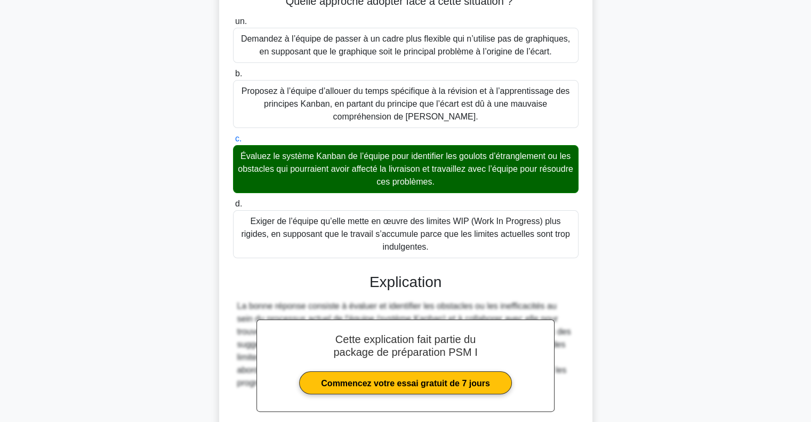
scroll to position [223, 0]
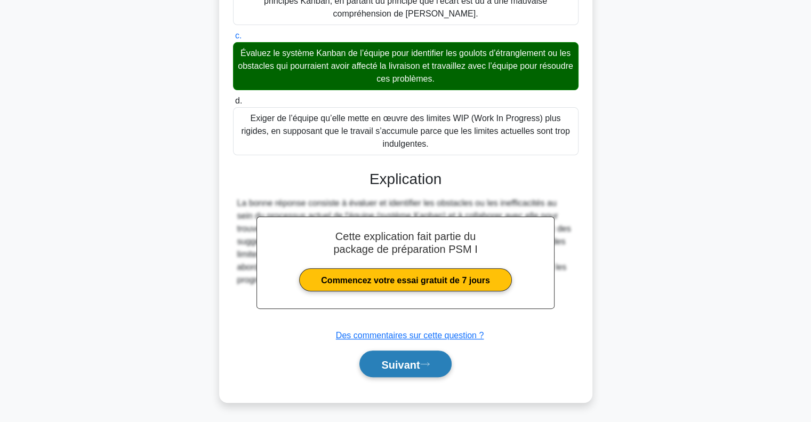
click at [419, 368] on font "Suivant" at bounding box center [400, 364] width 38 height 12
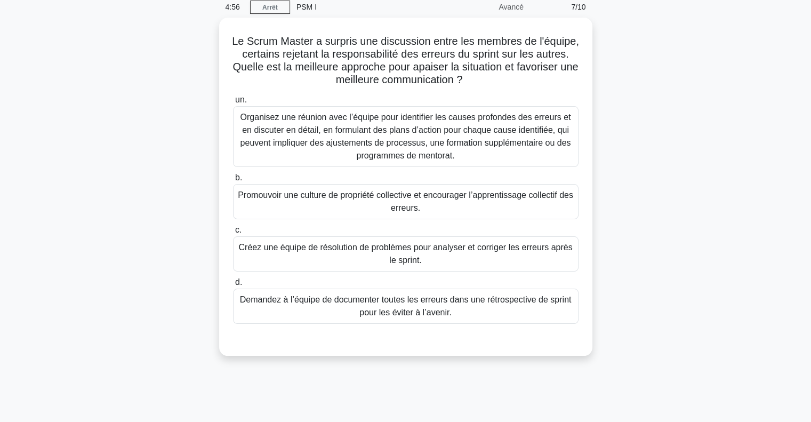
scroll to position [46, 0]
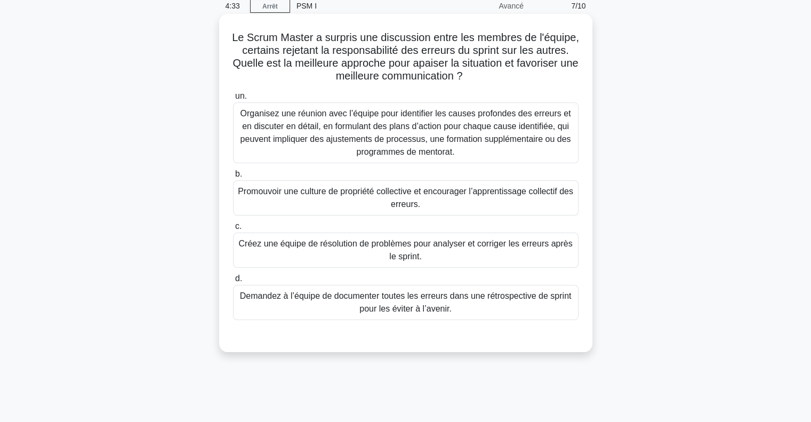
click at [354, 129] on font "Organisez une réunion avec l’équipe pour identifier les causes profondes des er…" at bounding box center [405, 132] width 330 height 47
click at [233, 100] on input "un. Organisez une réunion avec l’équipe pour identifier les causes profondes de…" at bounding box center [233, 96] width 0 height 7
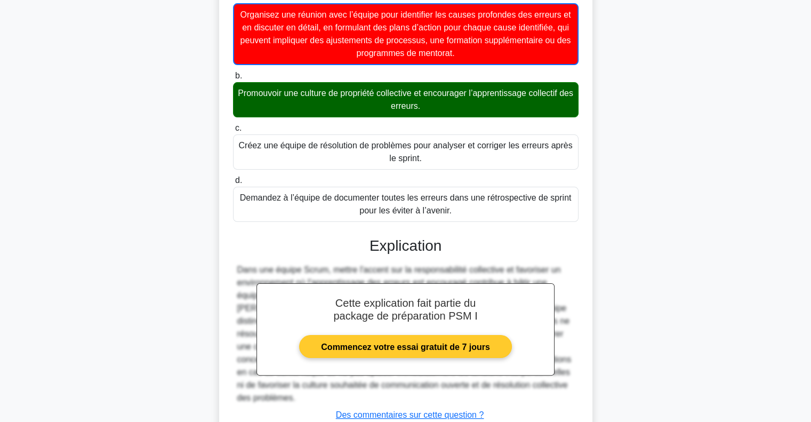
scroll to position [224, 0]
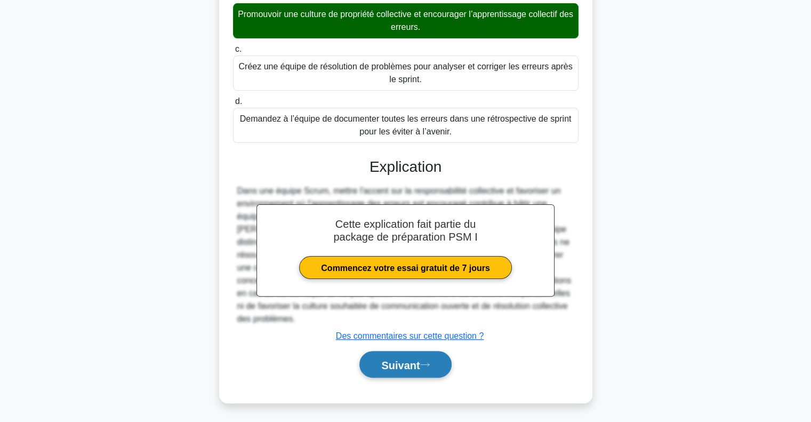
click at [444, 362] on button "Suivant" at bounding box center [405, 364] width 92 height 27
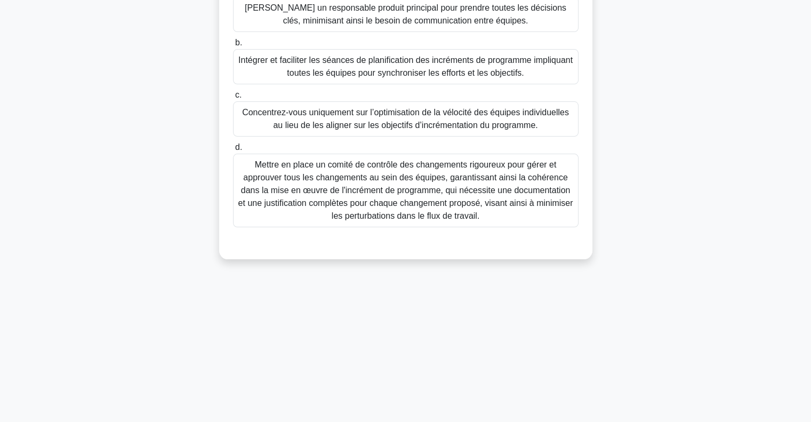
scroll to position [0, 0]
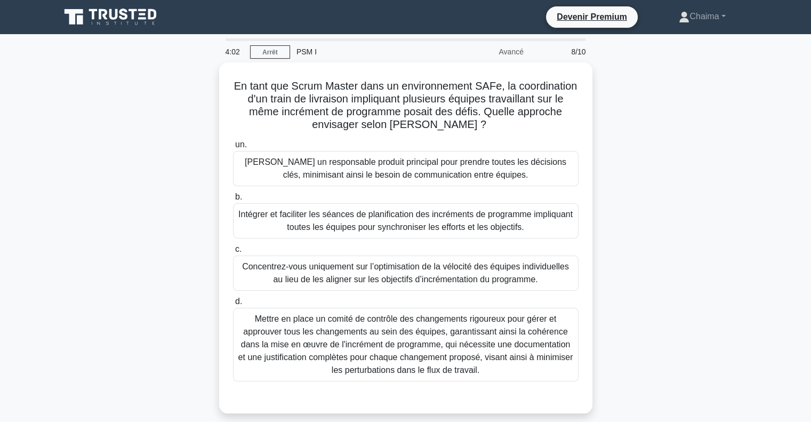
click at [664, 166] on div "En tant que Scrum Master dans un environnement SAFe, la coordination d'un train…" at bounding box center [406, 244] width 704 height 364
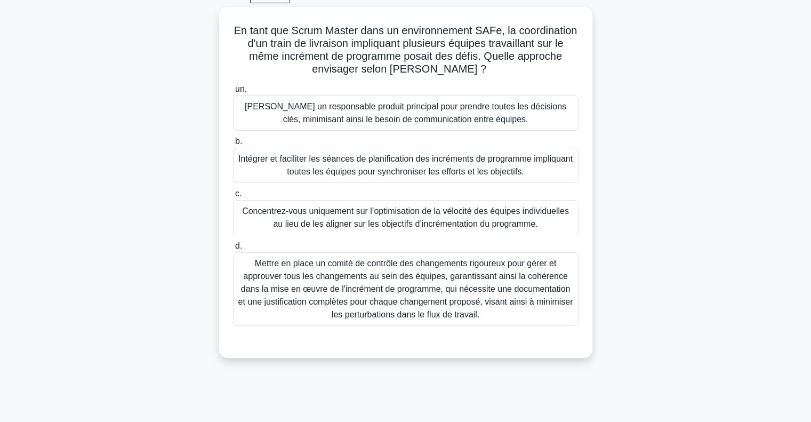
scroll to position [60, 0]
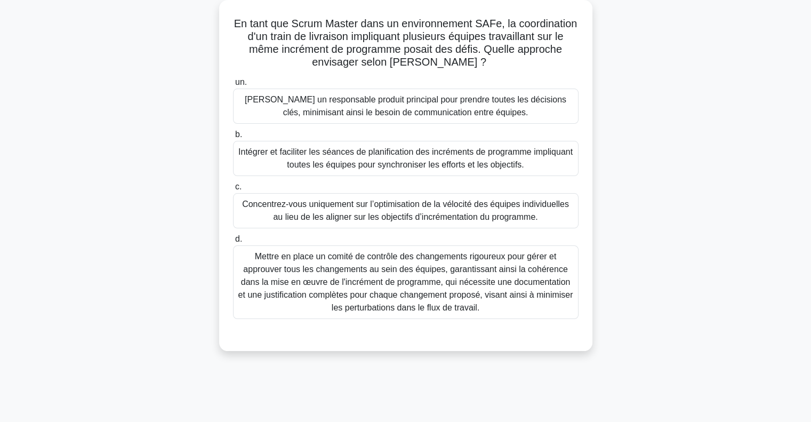
click at [377, 162] on font "Intégrer et faciliter les séances de planification des incréments de programme …" at bounding box center [405, 158] width 334 height 22
click at [233, 138] on input "b. Intégrer et faciliter les séances de planification des incréments de program…" at bounding box center [233, 134] width 0 height 7
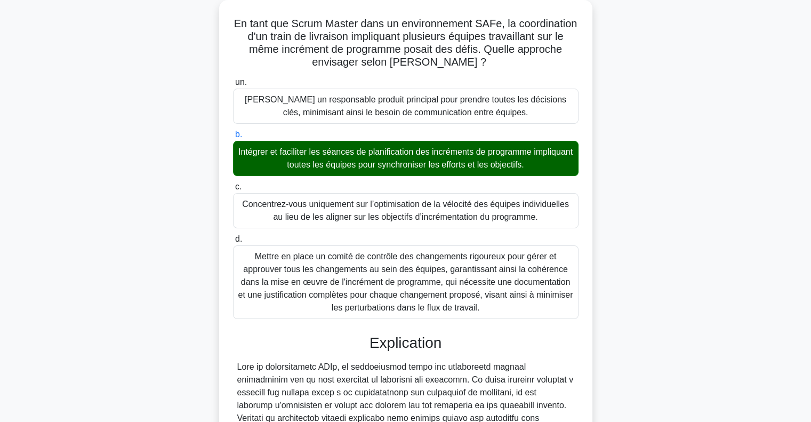
scroll to position [262, 0]
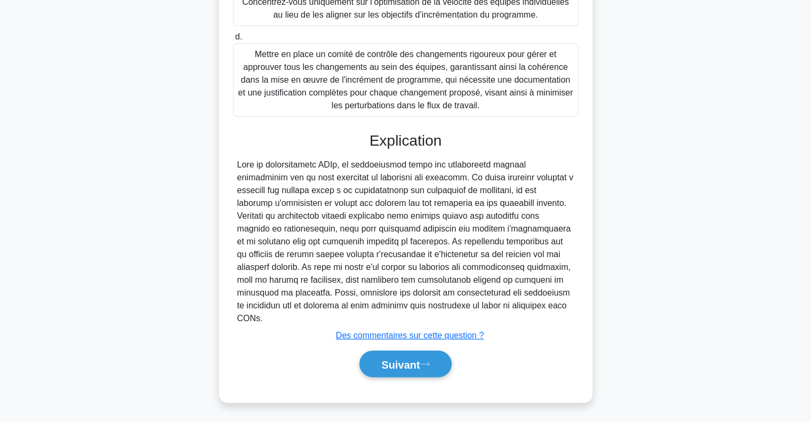
click at [534, 366] on div "Suivant" at bounding box center [406, 363] width 350 height 27
click at [414, 356] on button "Suivant" at bounding box center [405, 363] width 92 height 27
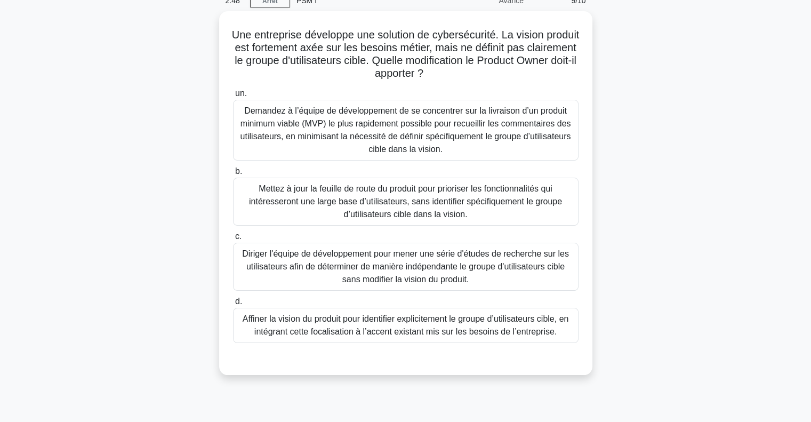
scroll to position [0, 0]
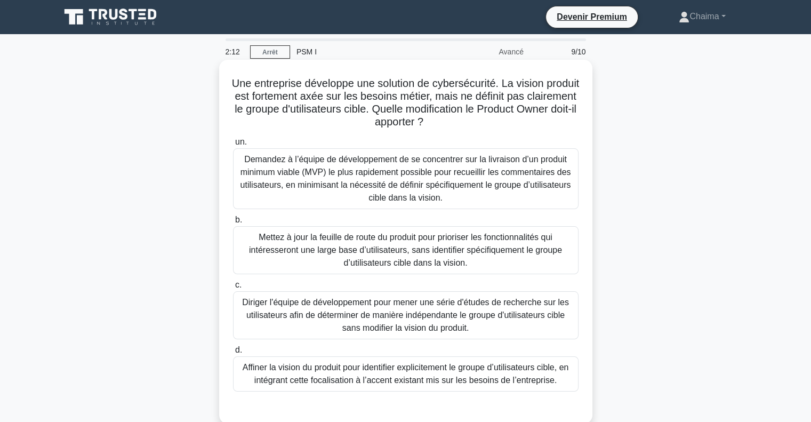
click at [350, 190] on font "Demandez à l’équipe de développement de se concentrer sur la livraison d’un pro…" at bounding box center [405, 178] width 330 height 47
click at [233, 146] on input "un. Demandez à l’équipe de développement de se concentrer sur la livraison d’un…" at bounding box center [233, 142] width 0 height 7
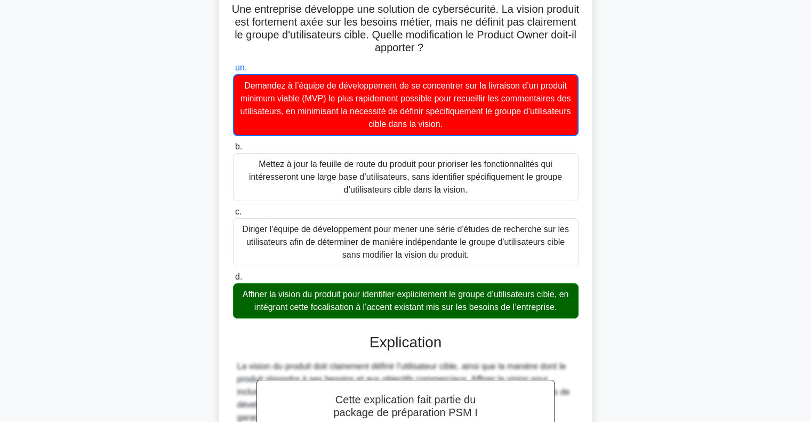
scroll to position [237, 0]
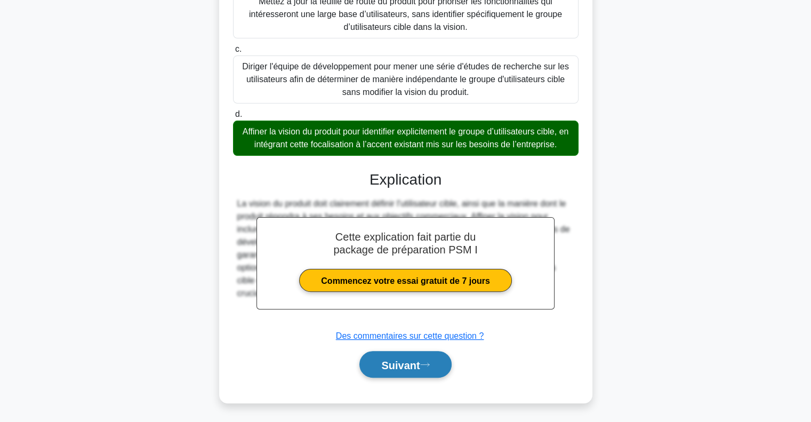
click at [400, 354] on button "Suivant" at bounding box center [405, 364] width 92 height 27
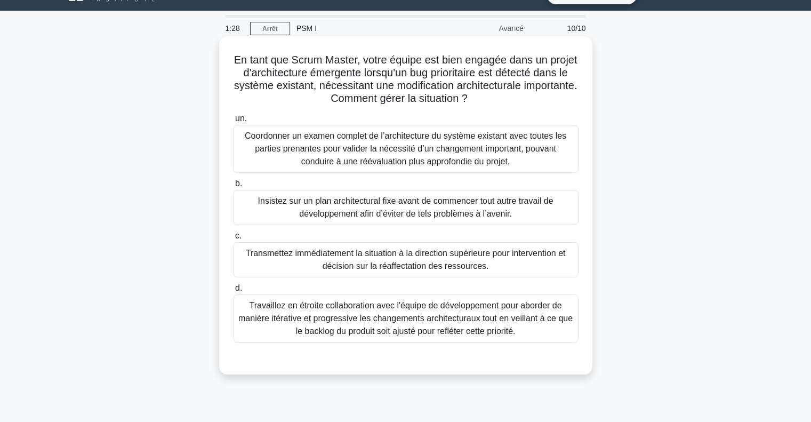
scroll to position [25, 0]
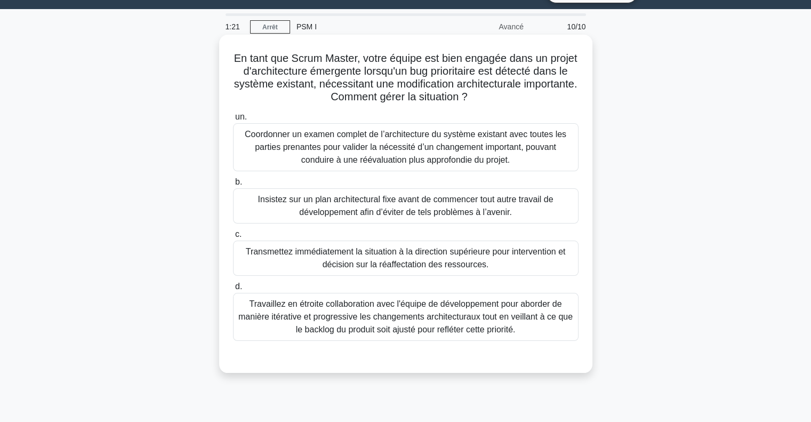
click at [333, 138] on font "Coordonner un examen complet de l’architecture du système existant avec toutes …" at bounding box center [405, 147] width 321 height 35
click at [233, 120] on input "un. Coordonner un examen complet de l’architecture du système existant avec tou…" at bounding box center [233, 117] width 0 height 7
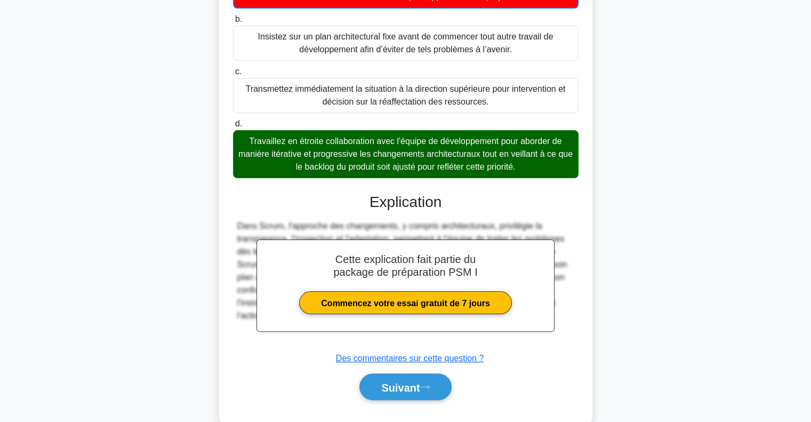
scroll to position [189, 0]
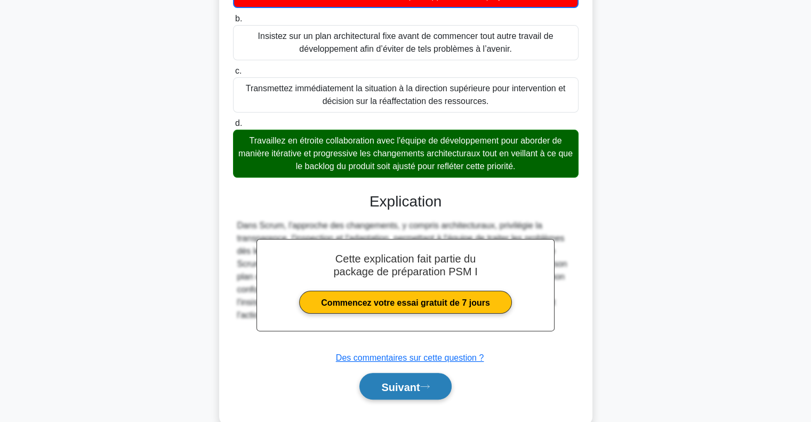
click at [407, 394] on button "Suivant" at bounding box center [405, 386] width 92 height 27
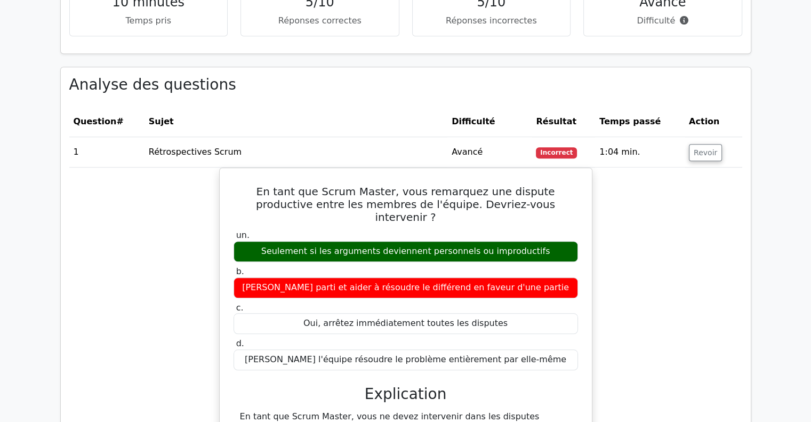
scroll to position [852, 0]
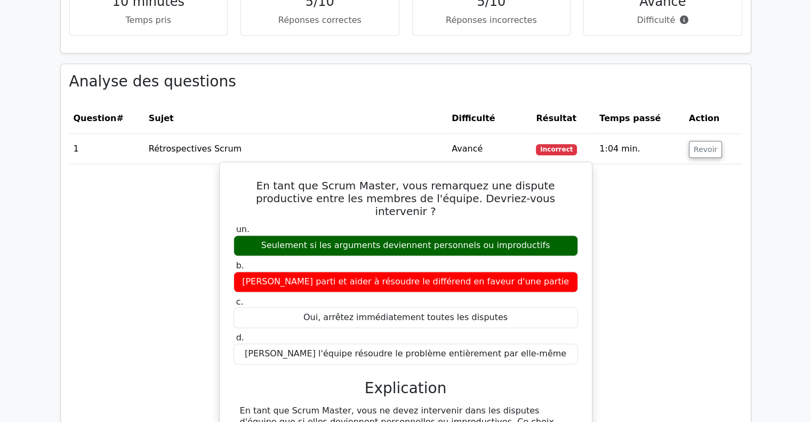
click at [591, 230] on div "En tant que Scrum Master, vous remarquez une dispute productive entre les membr…" at bounding box center [405, 378] width 373 height 432
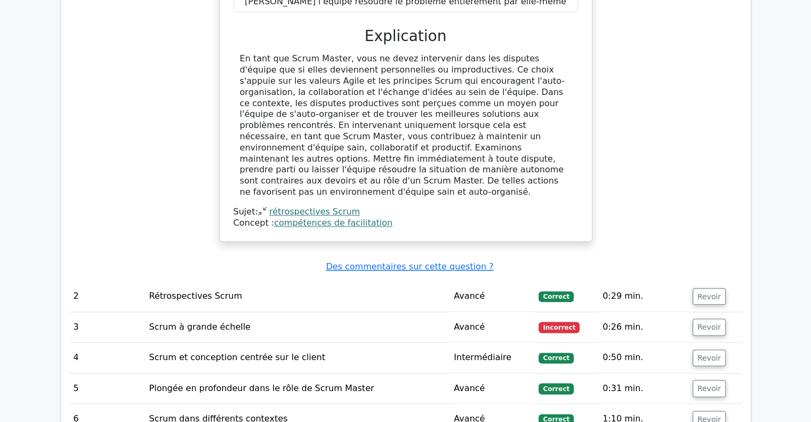
scroll to position [1205, 0]
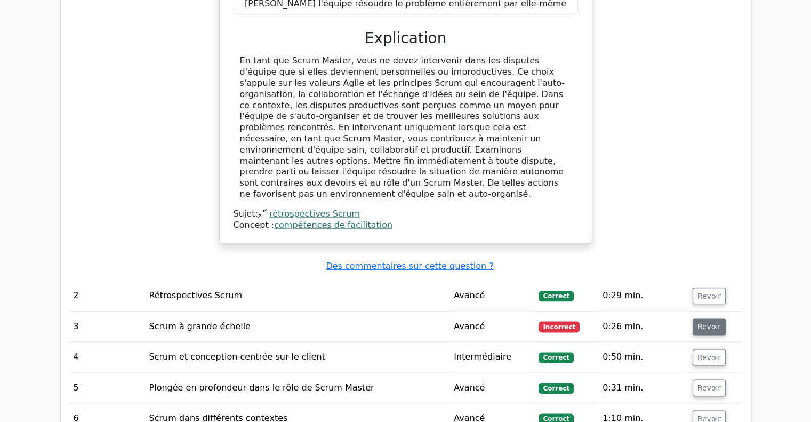
click at [708, 322] on font "Revoir" at bounding box center [708, 326] width 23 height 9
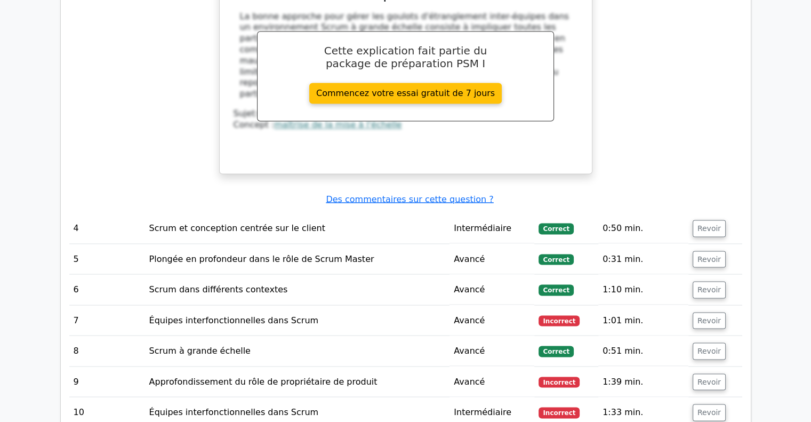
scroll to position [1868, 0]
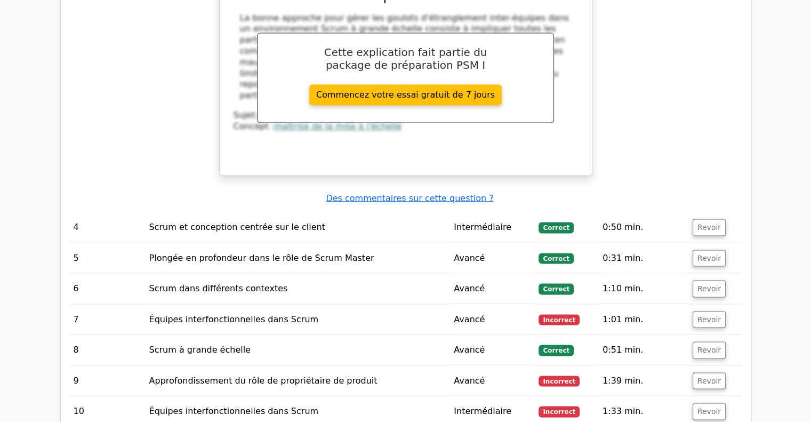
click at [563, 316] on font "Incorrect" at bounding box center [559, 319] width 33 height 7
click at [707, 314] on font "Revoir" at bounding box center [708, 318] width 23 height 9
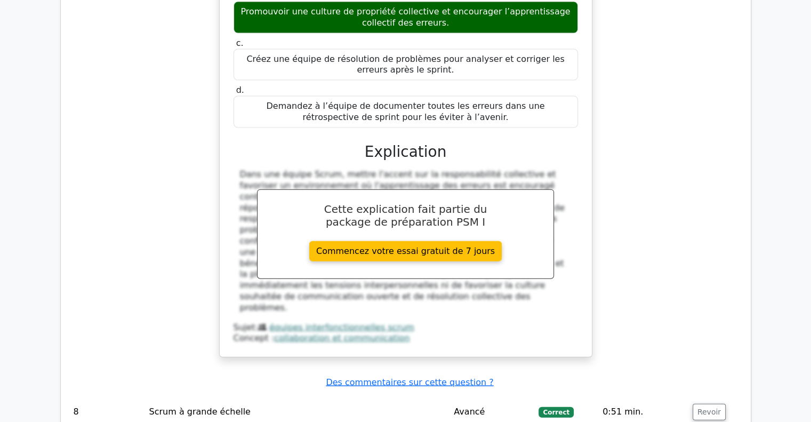
scroll to position [2358, 0]
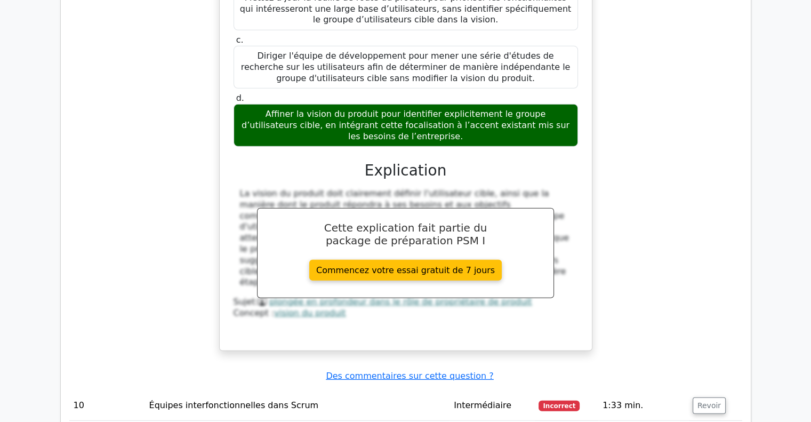
scroll to position [2978, 0]
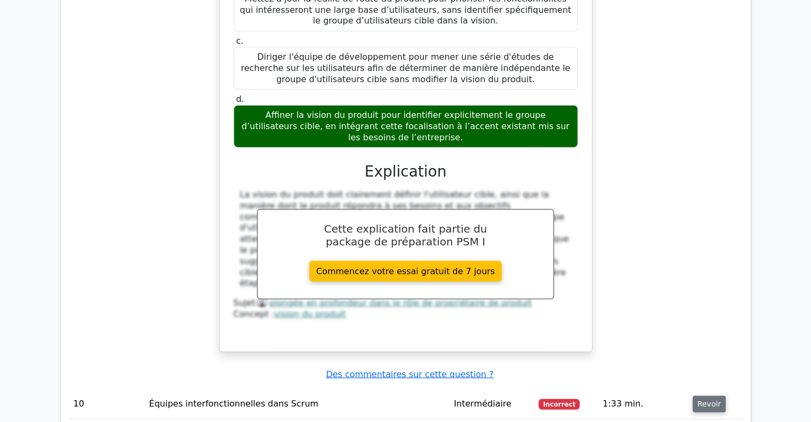
click at [712, 399] on font "Revoir" at bounding box center [708, 403] width 23 height 9
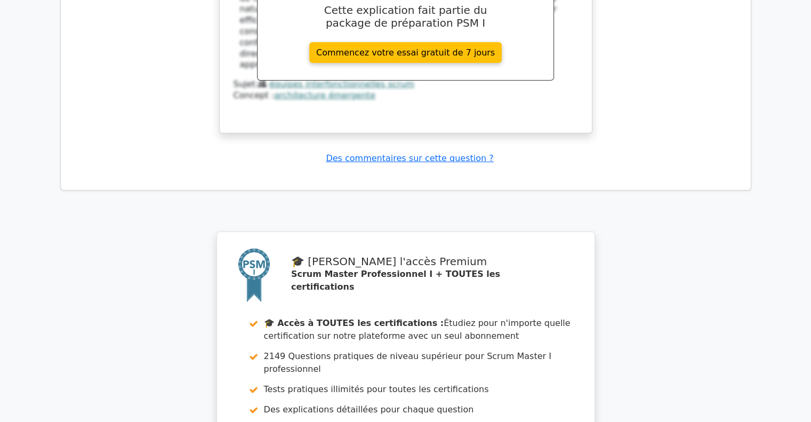
scroll to position [3758, 0]
